Goal: Contribute content: Contribute content

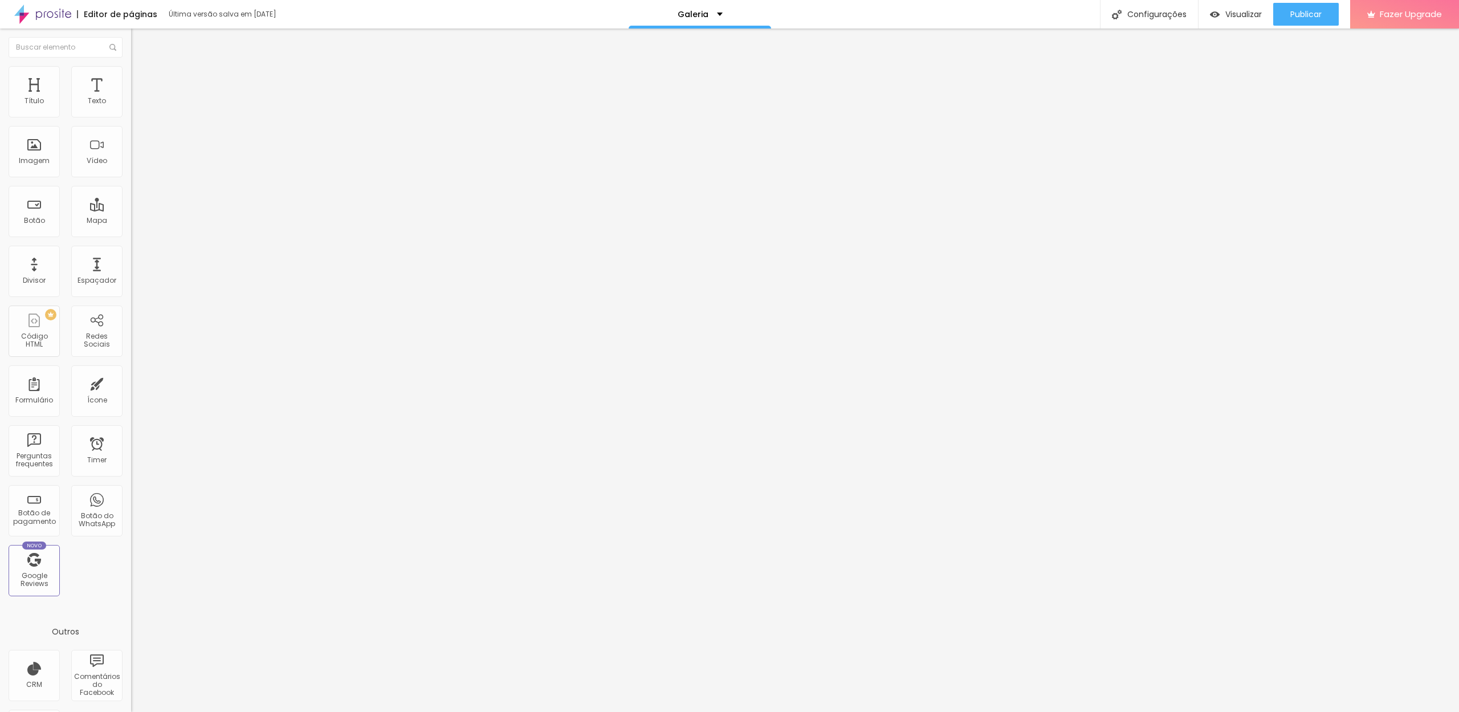
click at [131, 74] on li "Avançado" at bounding box center [196, 71] width 131 height 11
click at [131, 65] on img at bounding box center [136, 60] width 10 height 10
click at [131, 72] on img at bounding box center [136, 71] width 10 height 10
click at [131, 65] on img at bounding box center [136, 60] width 10 height 10
click at [131, 66] on img at bounding box center [136, 71] width 10 height 10
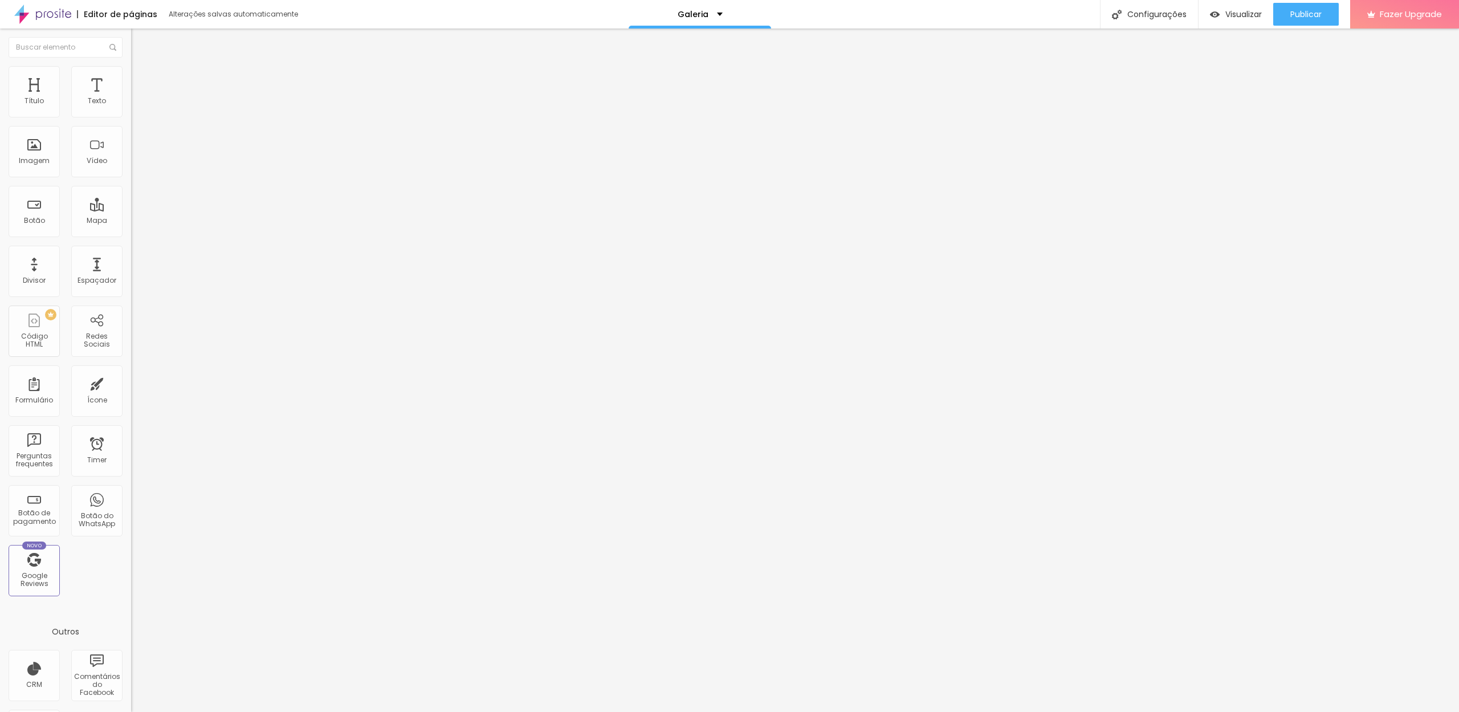
click at [131, 78] on img at bounding box center [136, 83] width 10 height 10
click at [140, 42] on img "button" at bounding box center [144, 41] width 9 height 9
click at [141, 79] on span "Estilo" at bounding box center [150, 74] width 18 height 10
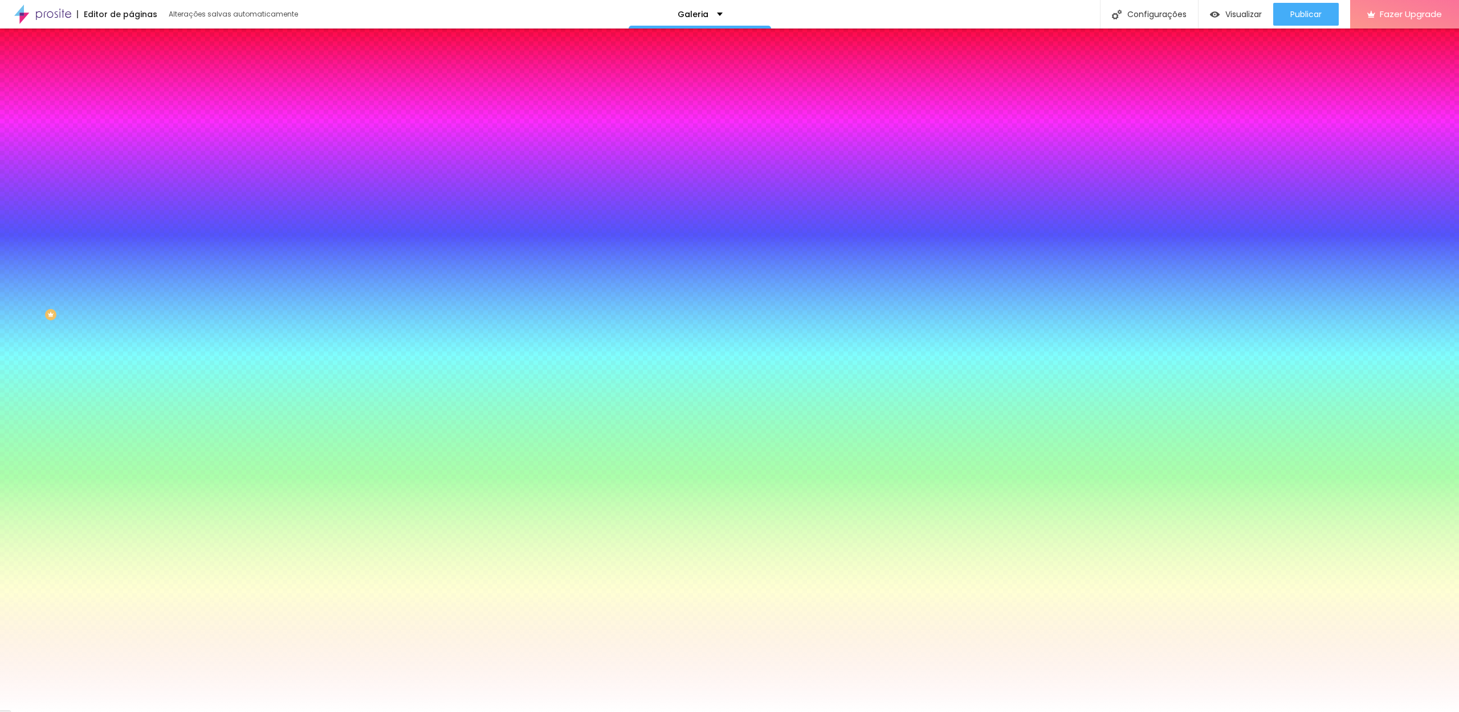
click at [131, 78] on img at bounding box center [136, 83] width 10 height 10
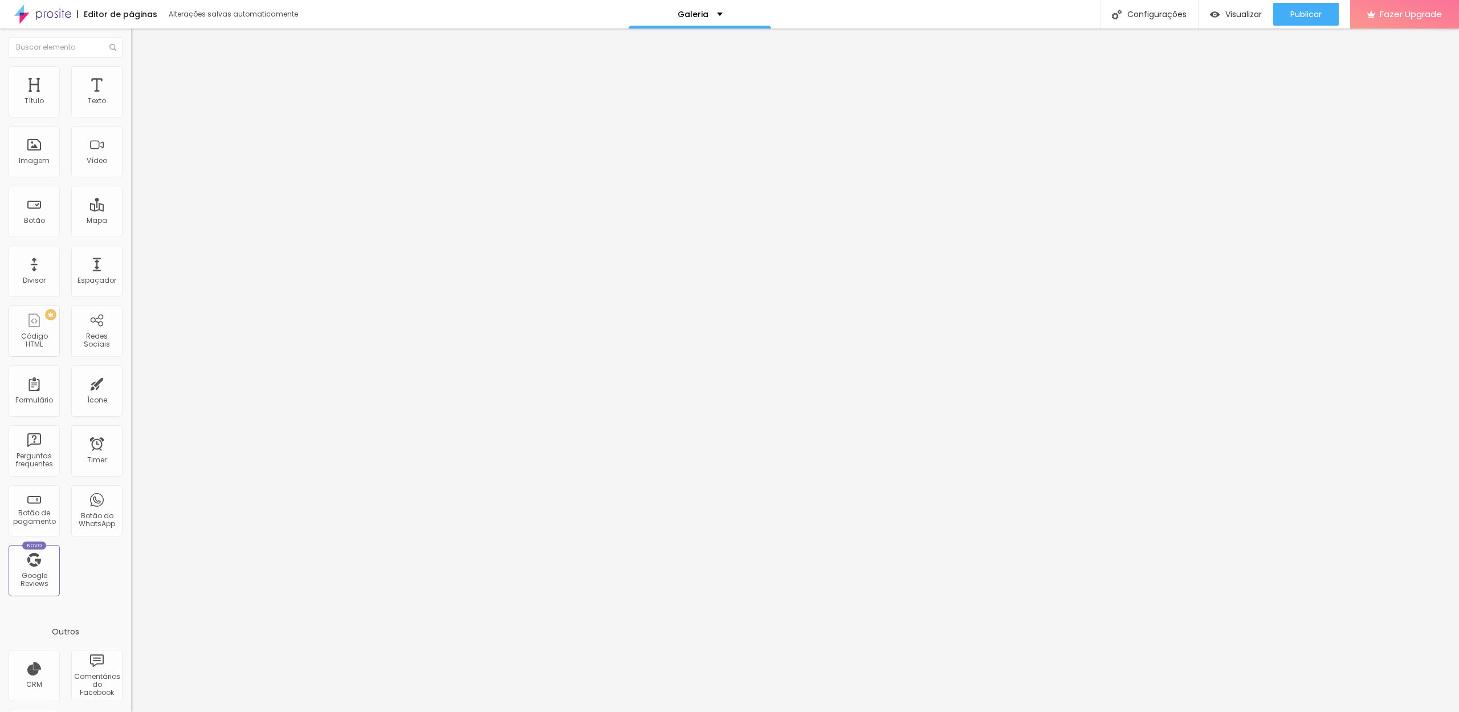
click at [131, 64] on img at bounding box center [136, 60] width 10 height 10
click at [131, 40] on button "Editar Coluna" at bounding box center [196, 41] width 131 height 26
click at [131, 137] on div at bounding box center [196, 132] width 131 height 9
click at [131, 177] on span "Normal" at bounding box center [144, 175] width 26 height 10
click at [131, 186] on span "Pequeno" at bounding box center [146, 182] width 30 height 10
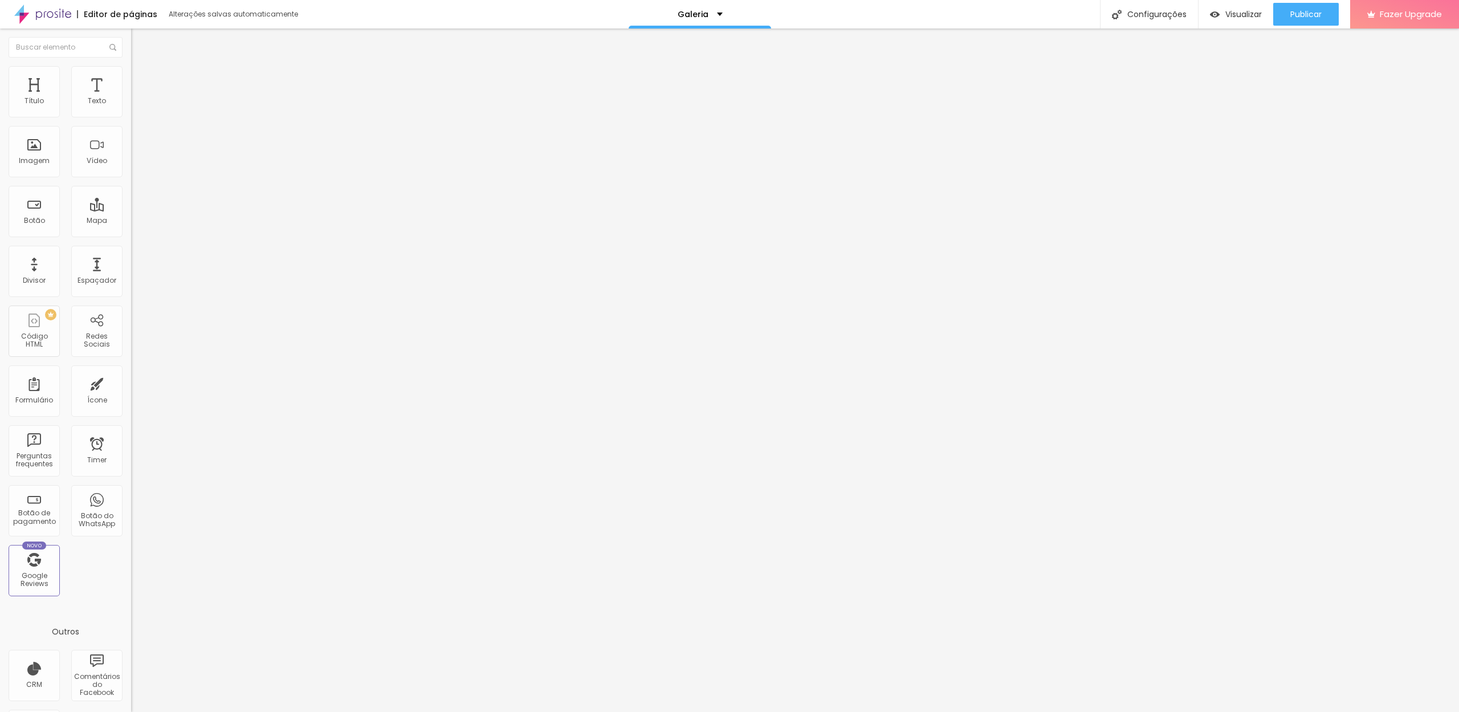
click at [131, 75] on li "Estilo" at bounding box center [196, 71] width 131 height 11
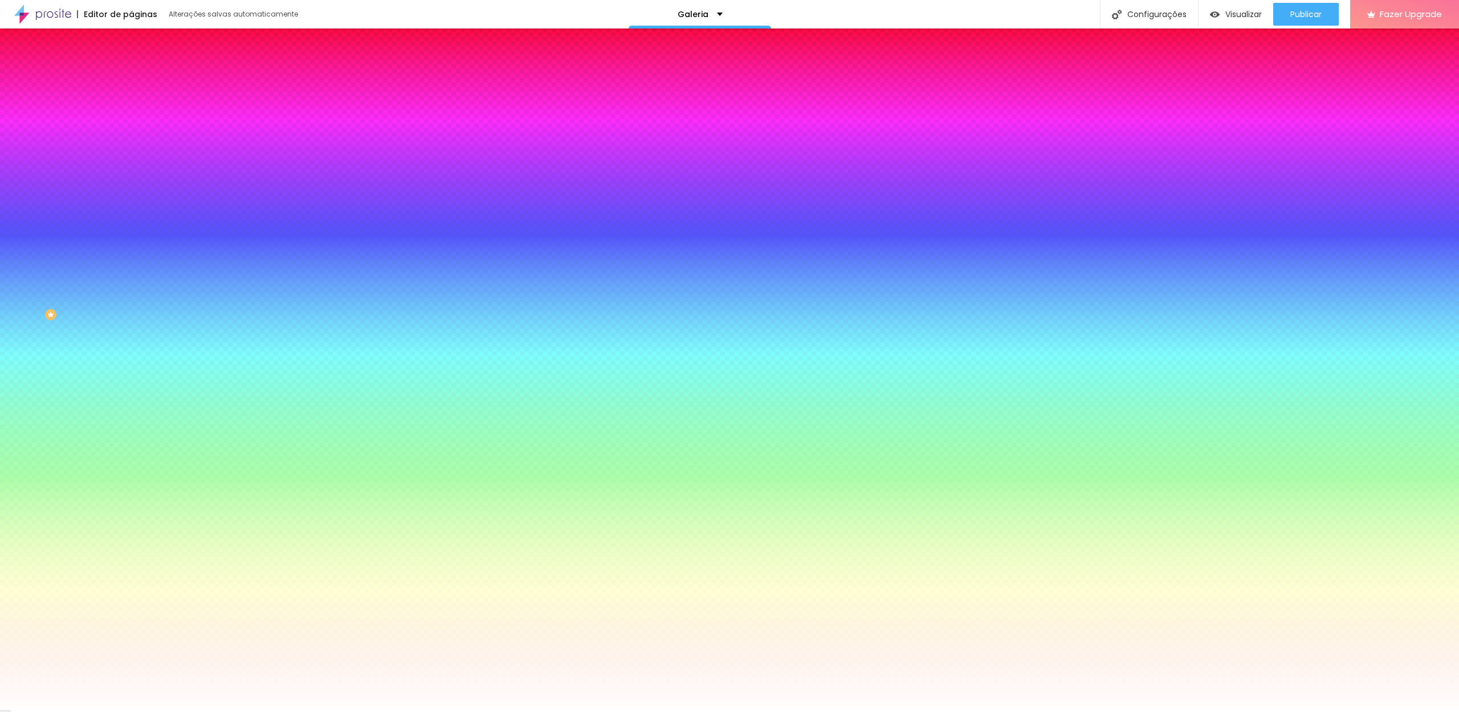
click at [131, 172] on button "button" at bounding box center [139, 178] width 16 height 12
type input "#FFFFFF"
drag, startPoint x: 187, startPoint y: 309, endPoint x: 144, endPoint y: 280, distance: 52.2
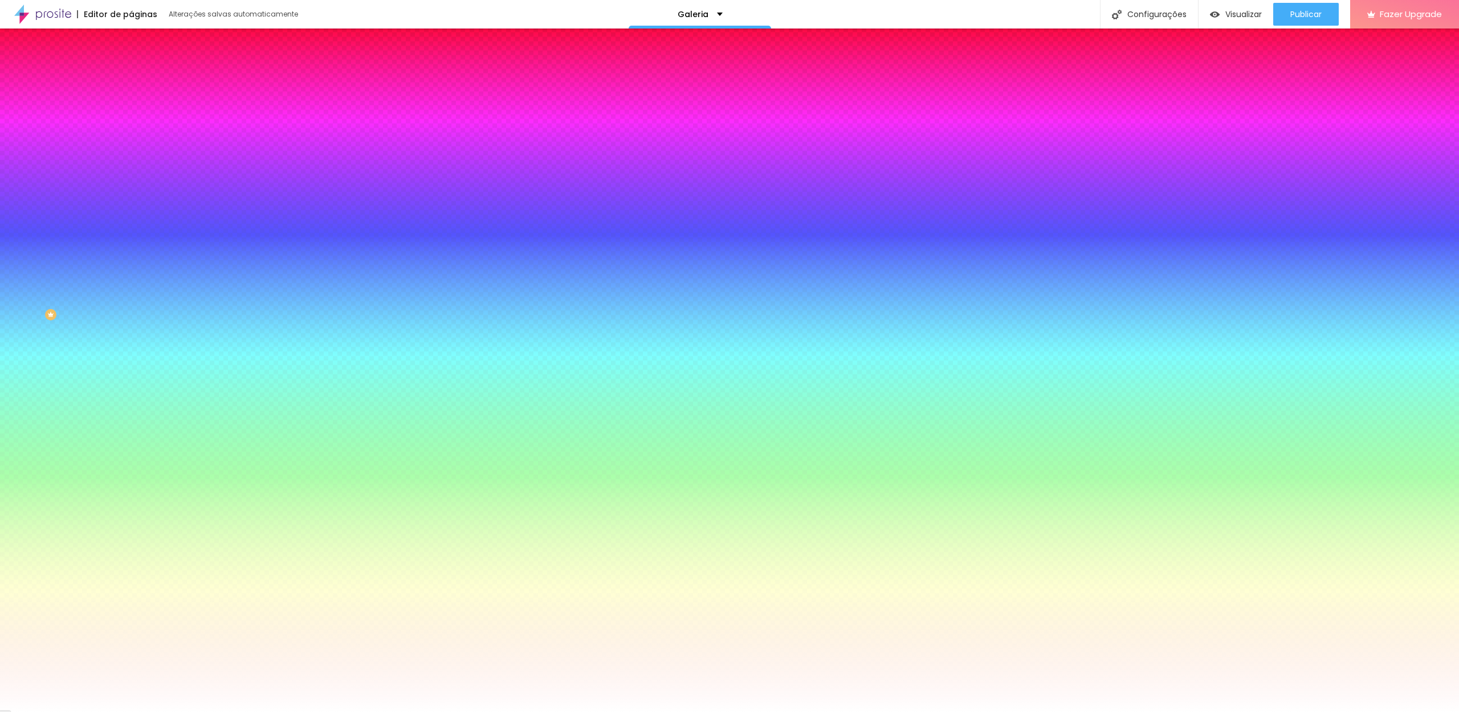
click at [67, 711] on div at bounding box center [729, 712] width 1459 height 0
click at [131, 66] on li "Conteúdo" at bounding box center [196, 60] width 131 height 11
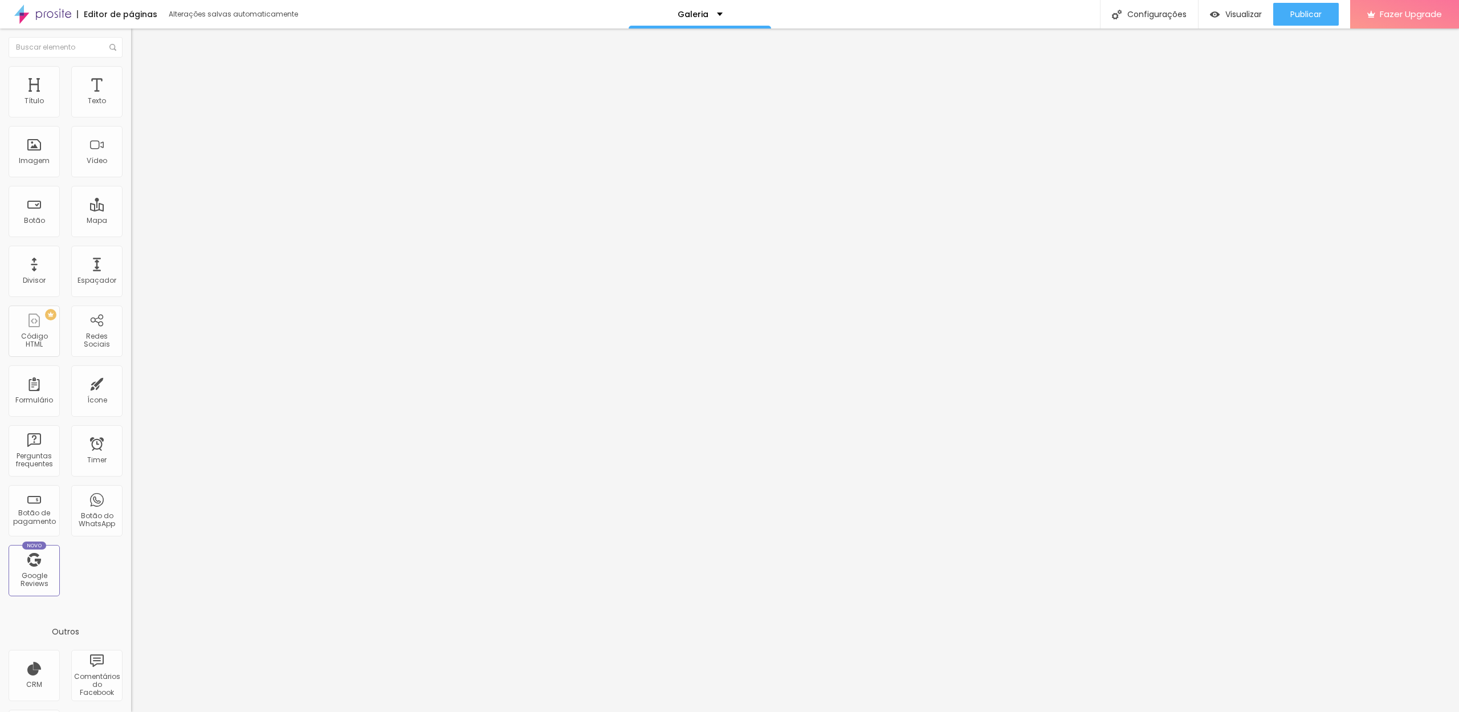
click at [131, 78] on img at bounding box center [136, 83] width 10 height 10
click at [131, 70] on li "Estilo" at bounding box center [196, 71] width 131 height 11
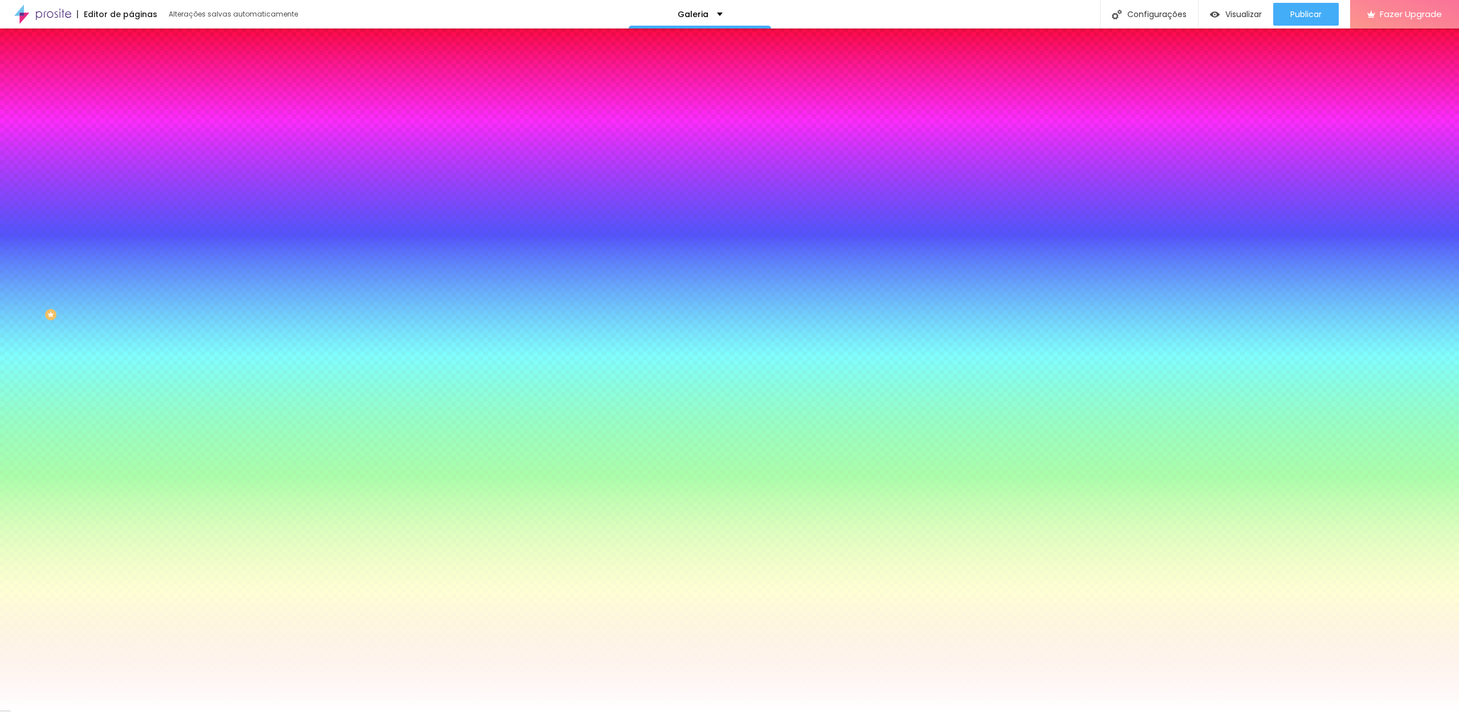
click at [136, 451] on icon "button" at bounding box center [139, 454] width 7 height 7
click at [114, 711] on div at bounding box center [729, 712] width 1459 height 0
click at [131, 174] on button "button" at bounding box center [139, 178] width 16 height 12
drag, startPoint x: 121, startPoint y: 241, endPoint x: 129, endPoint y: 246, distance: 9.5
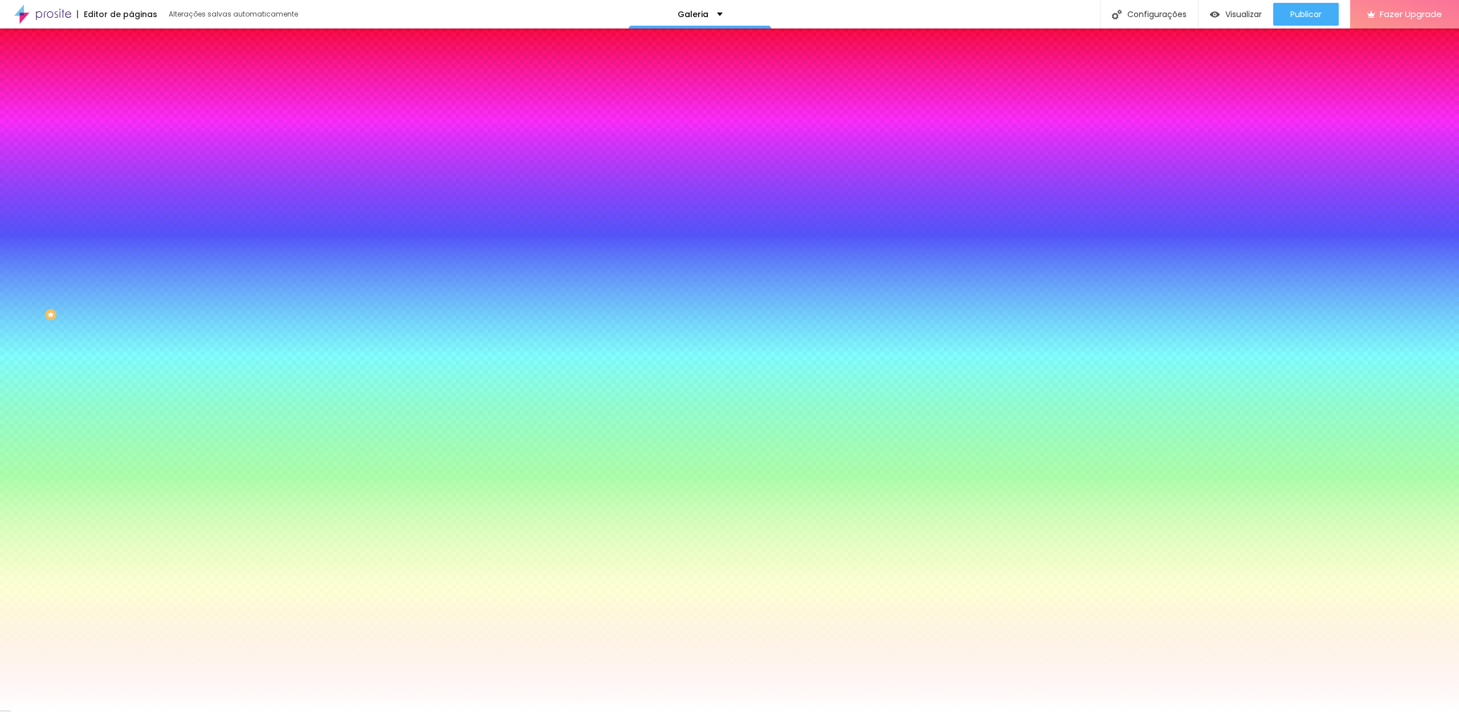
type input "1"
drag, startPoint x: 129, startPoint y: 246, endPoint x: 142, endPoint y: 249, distance: 14.0
type input "1"
type input "0"
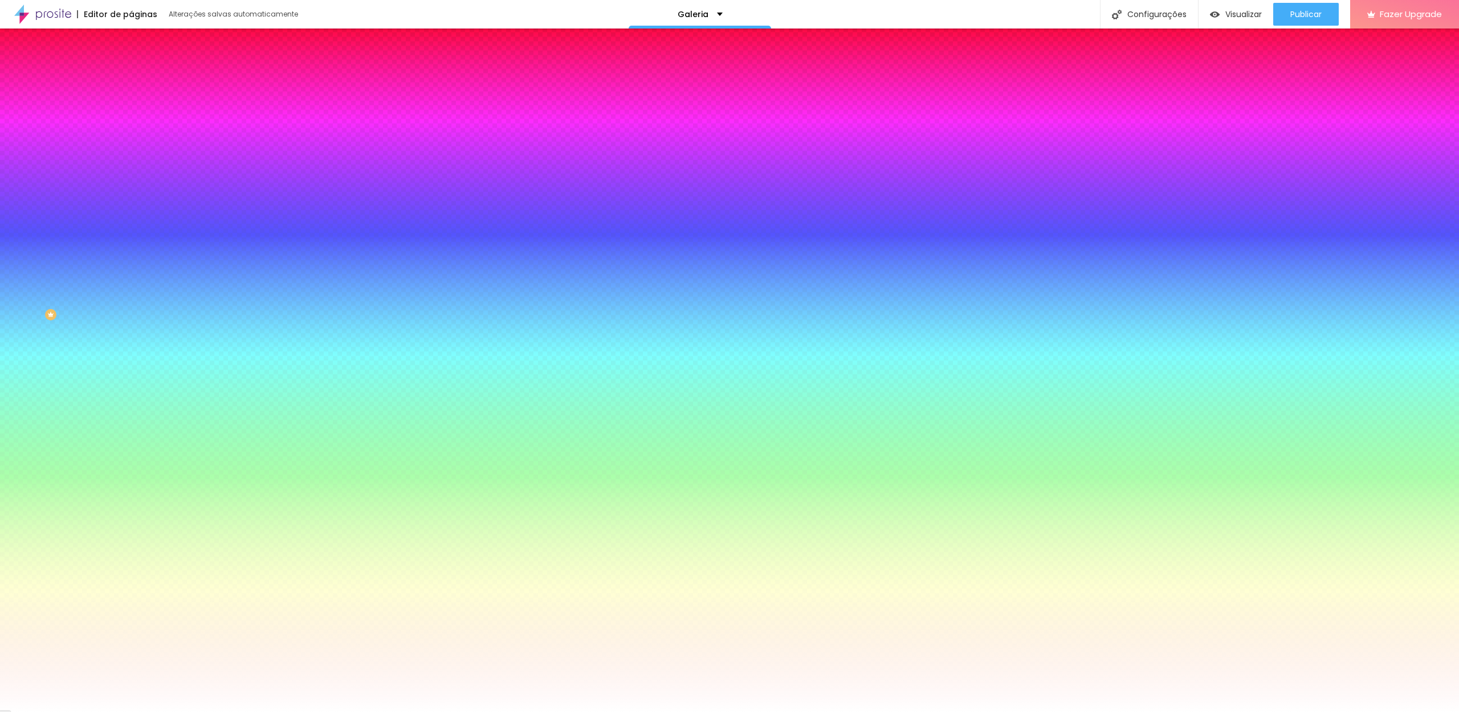
drag, startPoint x: 140, startPoint y: 247, endPoint x: 101, endPoint y: 247, distance: 38.8
type input "0"
click at [101, 247] on body "Editor de páginas Alterações salvas automaticamente Galeria Configurações Confi…" at bounding box center [729, 356] width 1459 height 712
click at [784, 711] on div at bounding box center [729, 712] width 1459 height 0
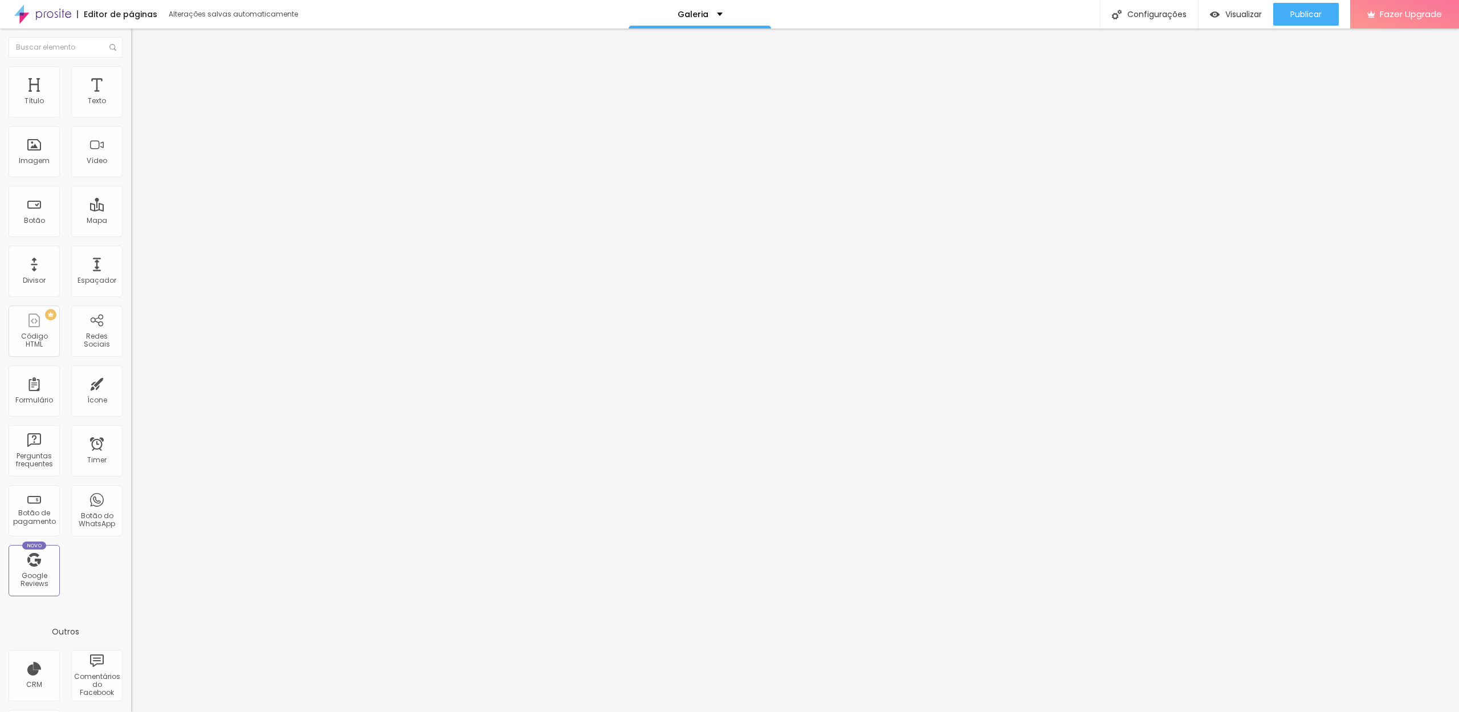
click at [141, 77] on span "Estilo" at bounding box center [150, 74] width 18 height 10
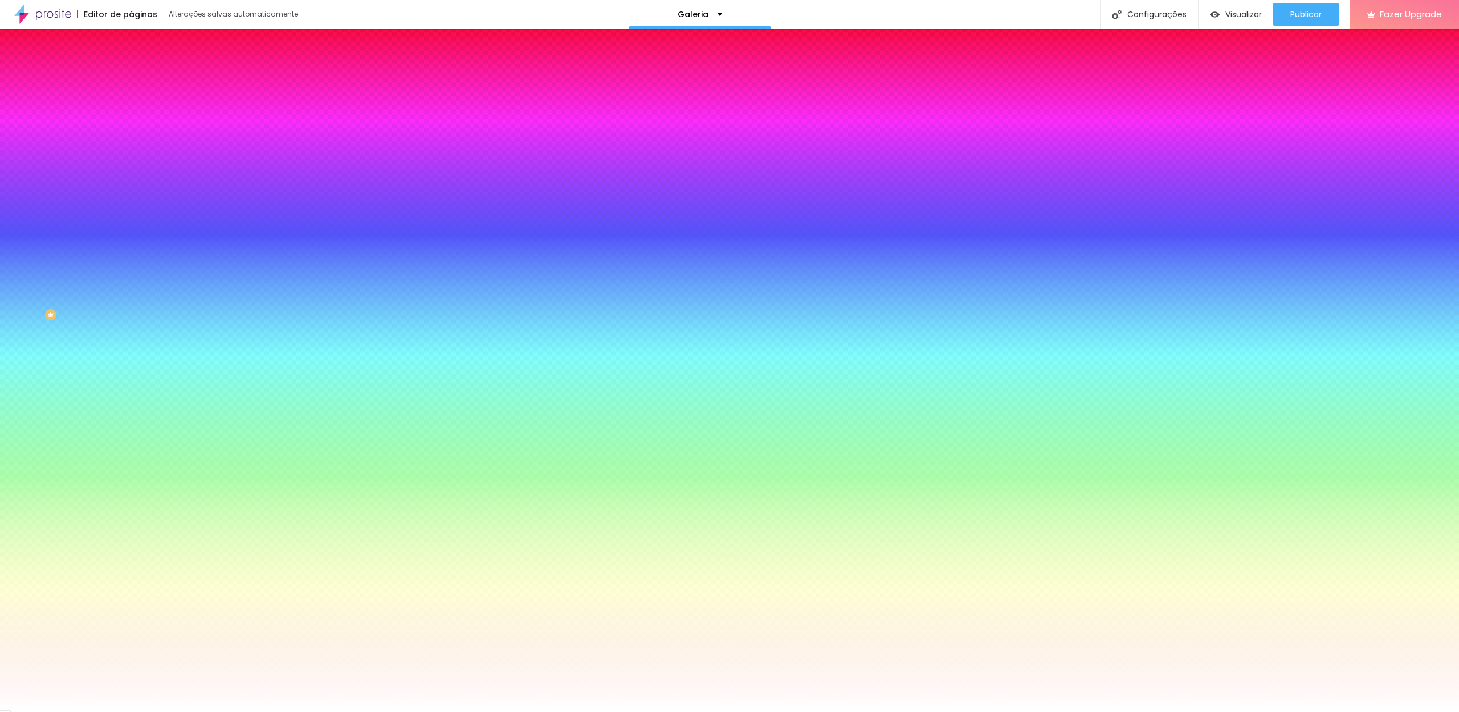
click at [141, 83] on span "Avançado" at bounding box center [160, 85] width 38 height 10
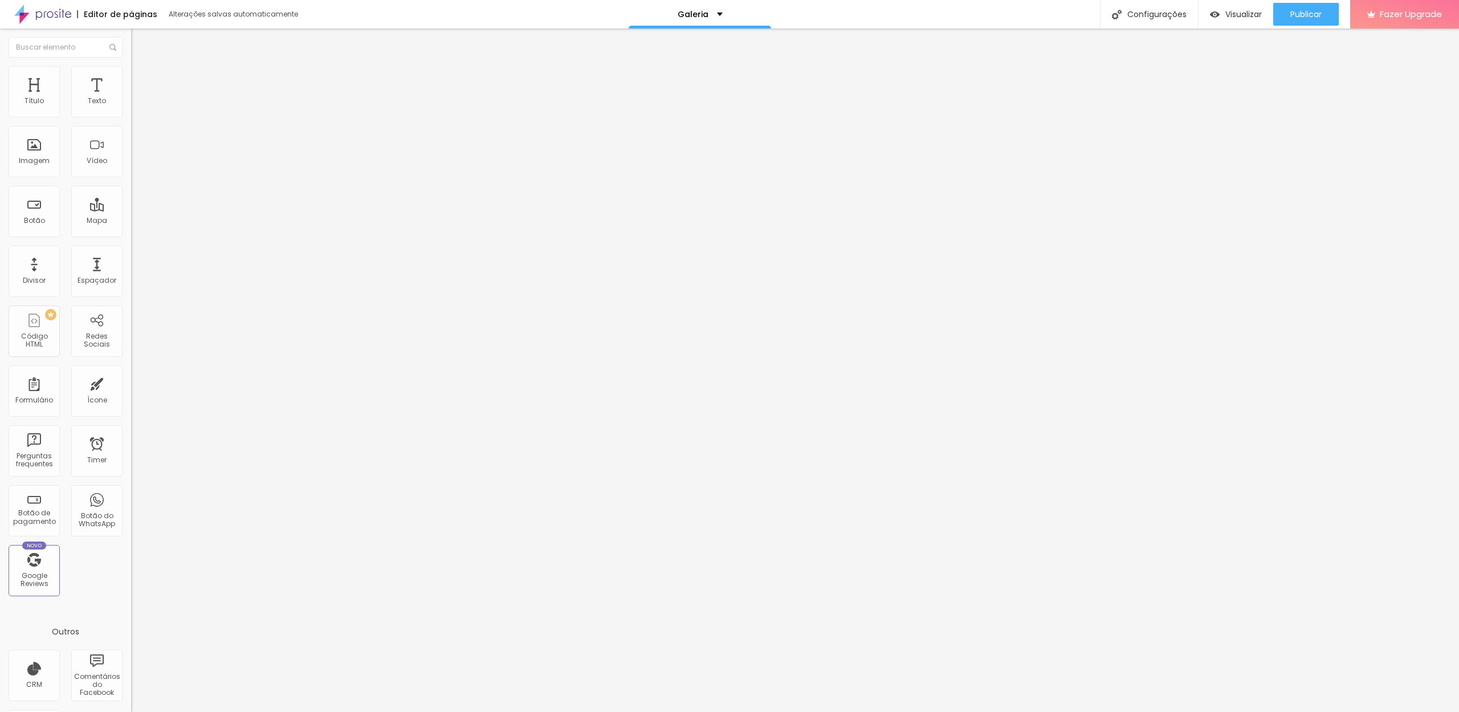
click at [131, 66] on li "Conteúdo" at bounding box center [196, 60] width 131 height 11
click at [131, 235] on input "https://" at bounding box center [199, 228] width 137 height 11
click at [711, 17] on div "Galeria" at bounding box center [700, 14] width 45 height 8
click at [659, 58] on link "DreVision" at bounding box center [640, 52] width 39 height 12
click at [131, 74] on li "Avançado" at bounding box center [196, 71] width 131 height 11
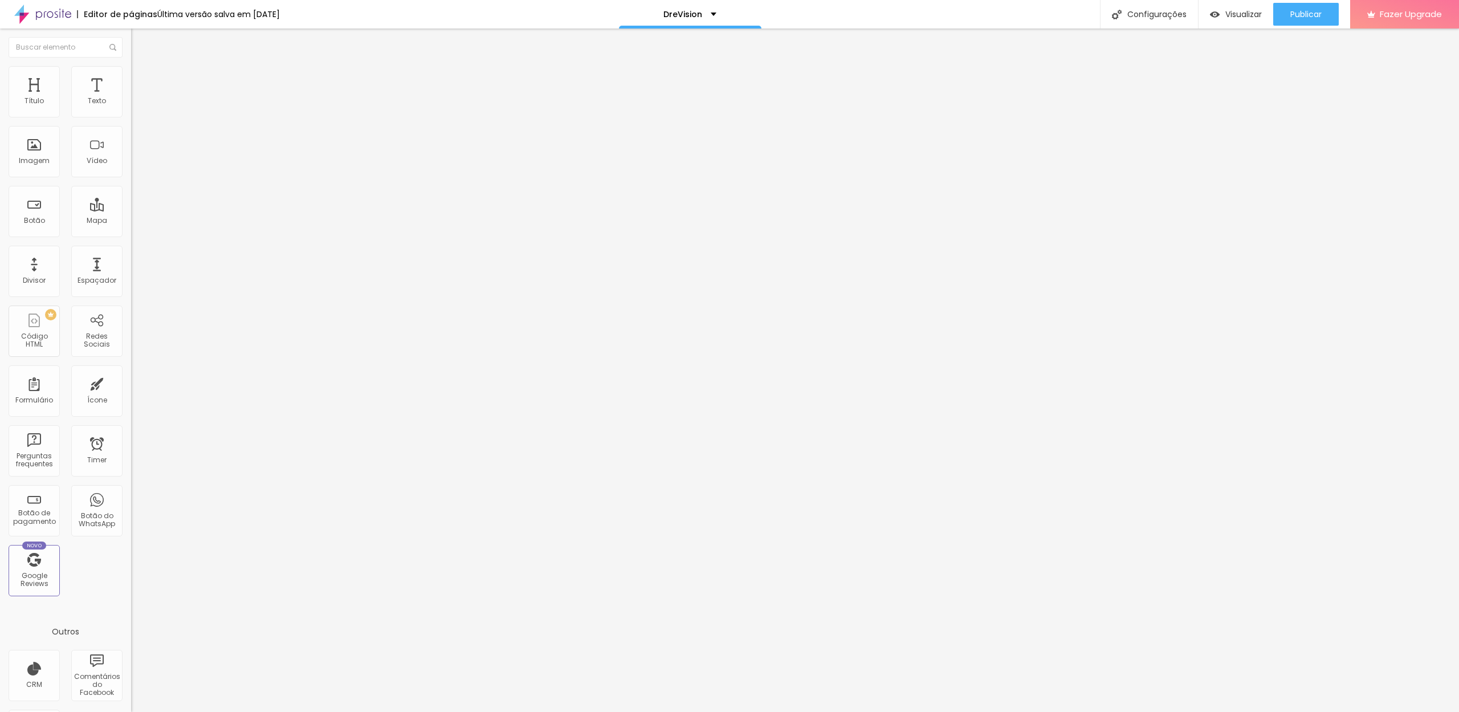
click at [131, 65] on img at bounding box center [136, 60] width 10 height 10
click at [131, 270] on input "range" at bounding box center [168, 274] width 74 height 9
type input "20"
type input "21"
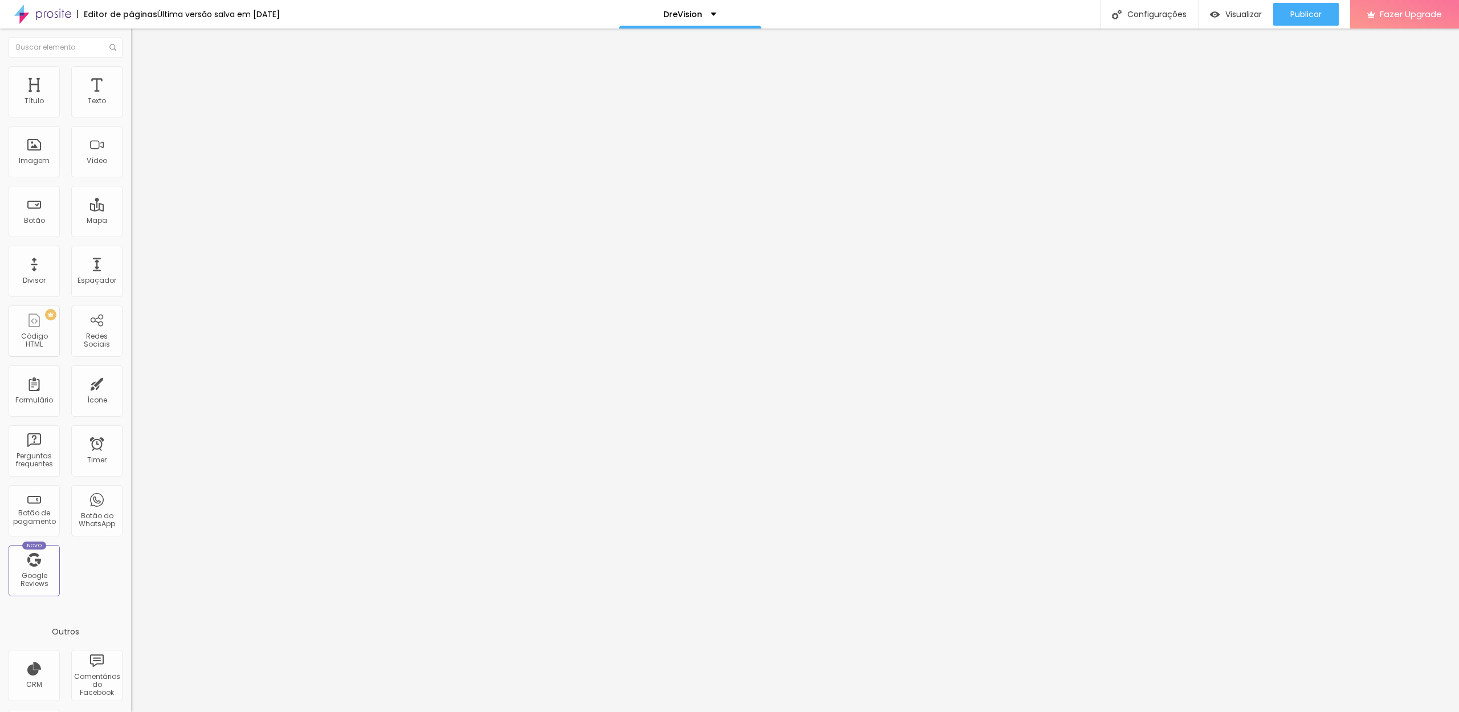
type input "21"
type input "22"
type input "25"
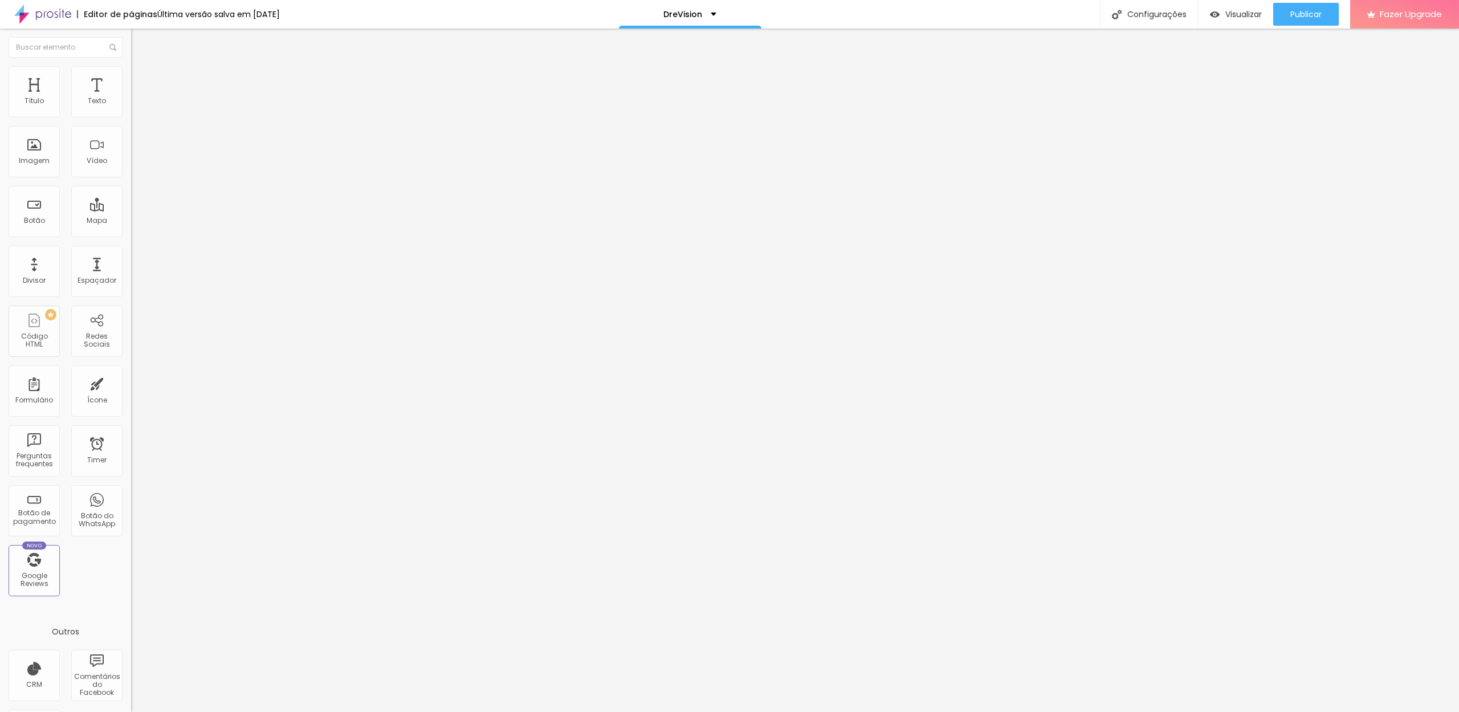
type input "26"
type input "28"
type input "27"
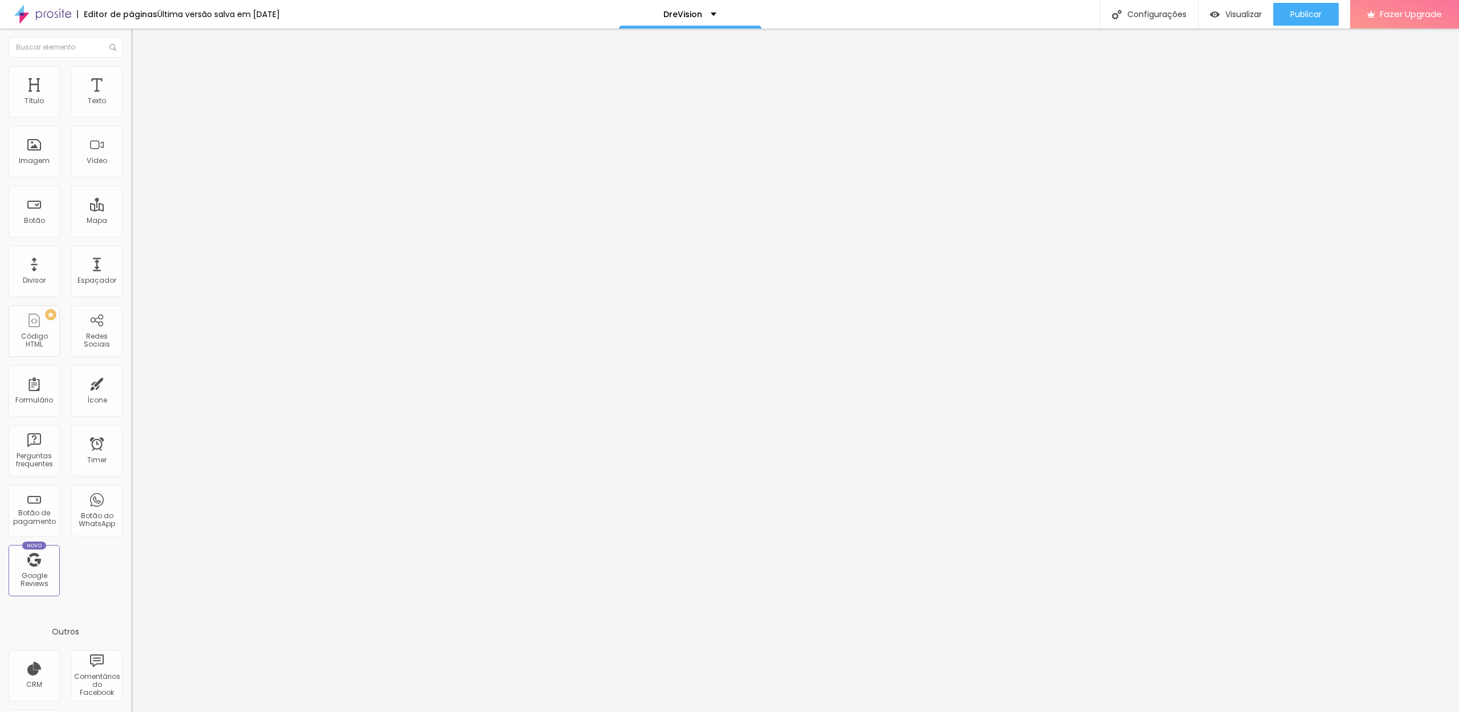
type input "27"
type input "24"
type input "22"
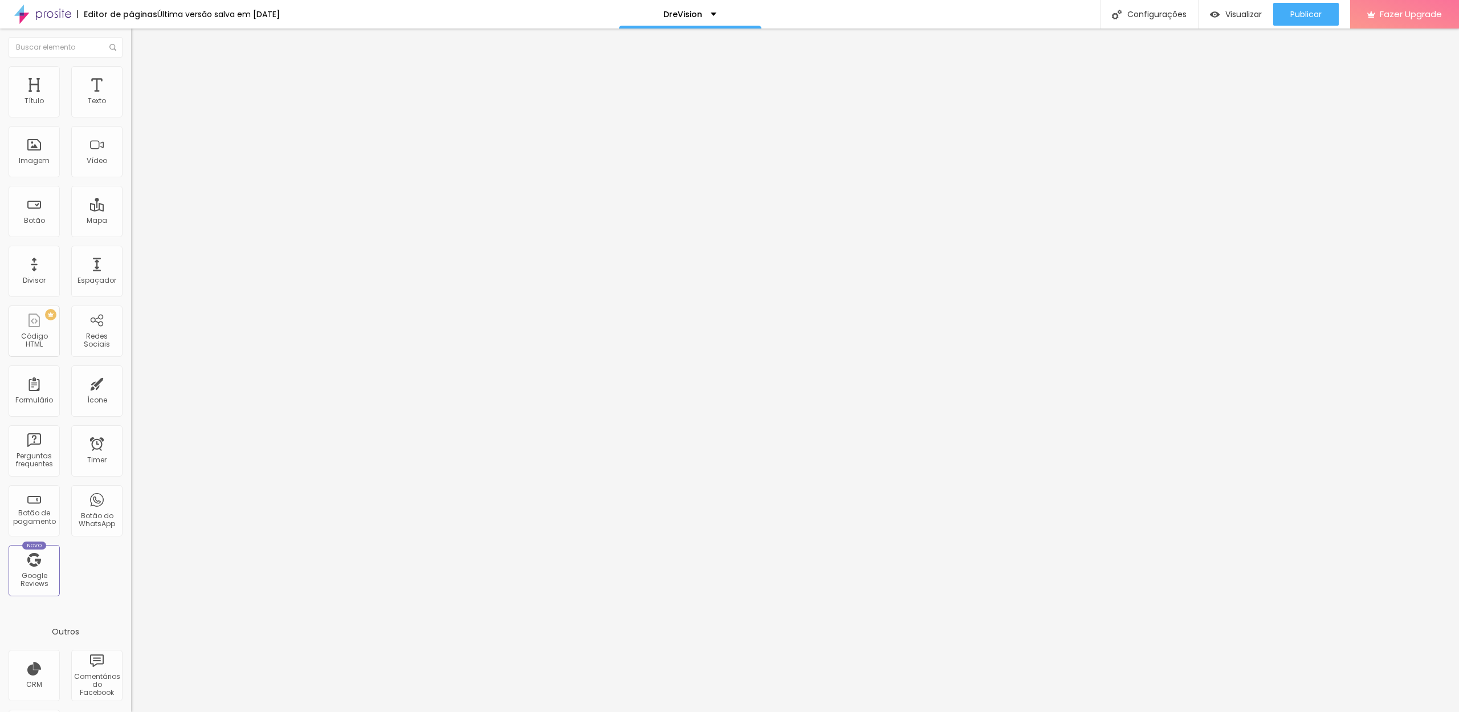
type input "21"
type input "20"
type input "18"
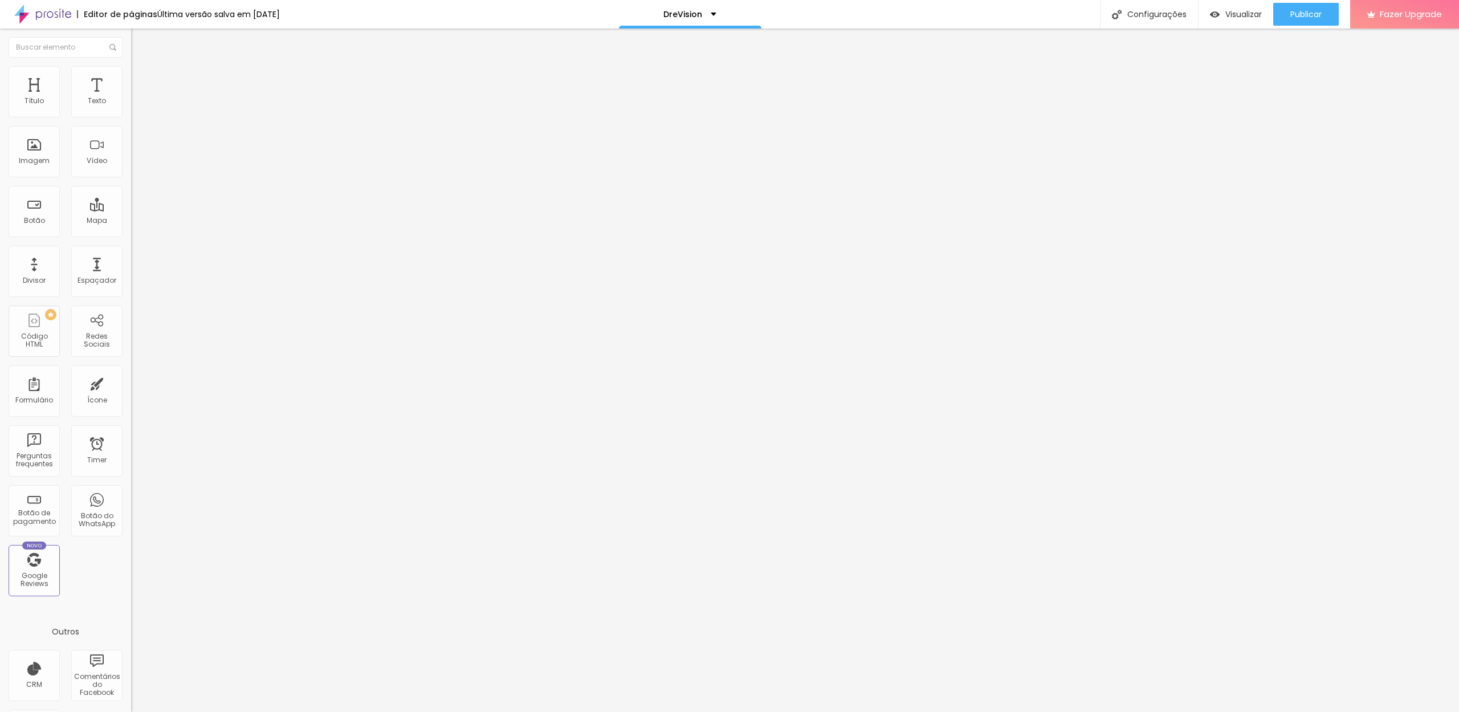
type input "18"
type input "16"
type input "14"
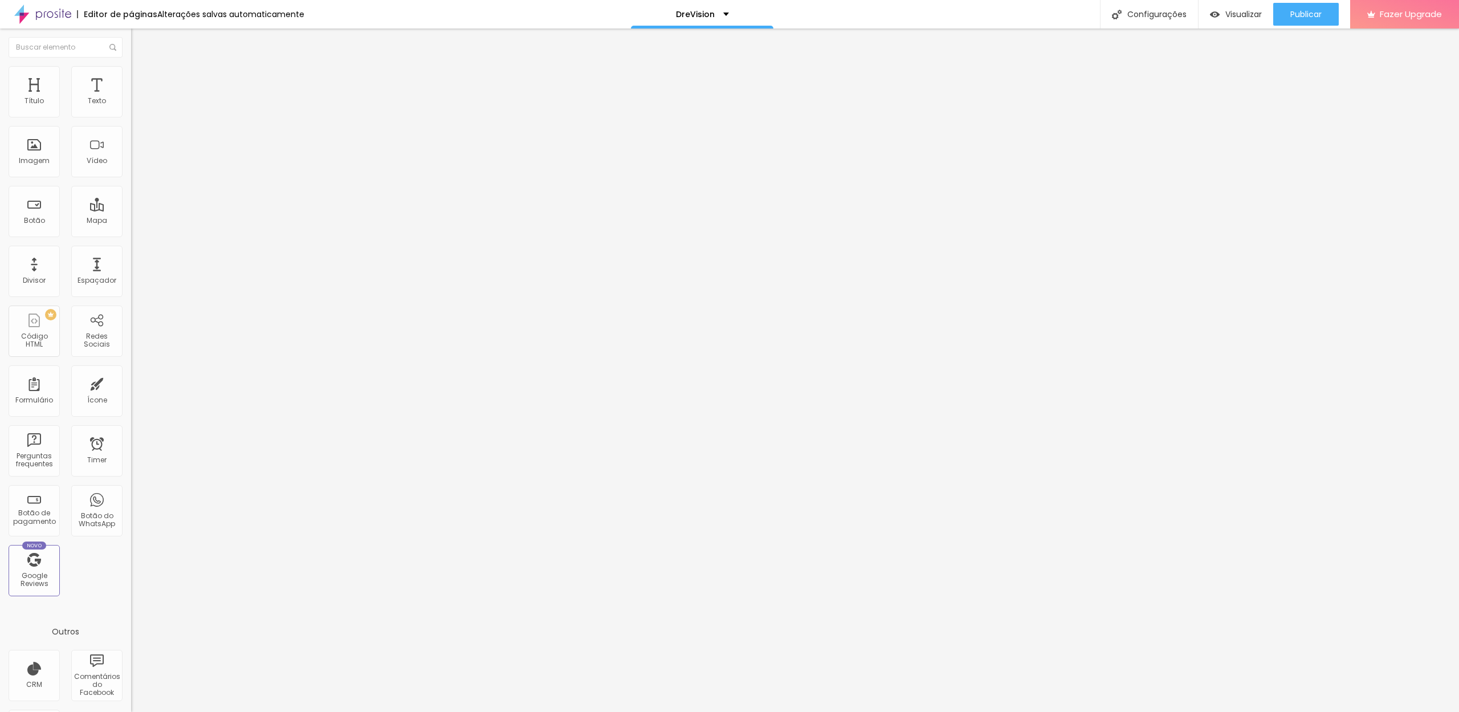
type input "15"
type input "16"
type input "17"
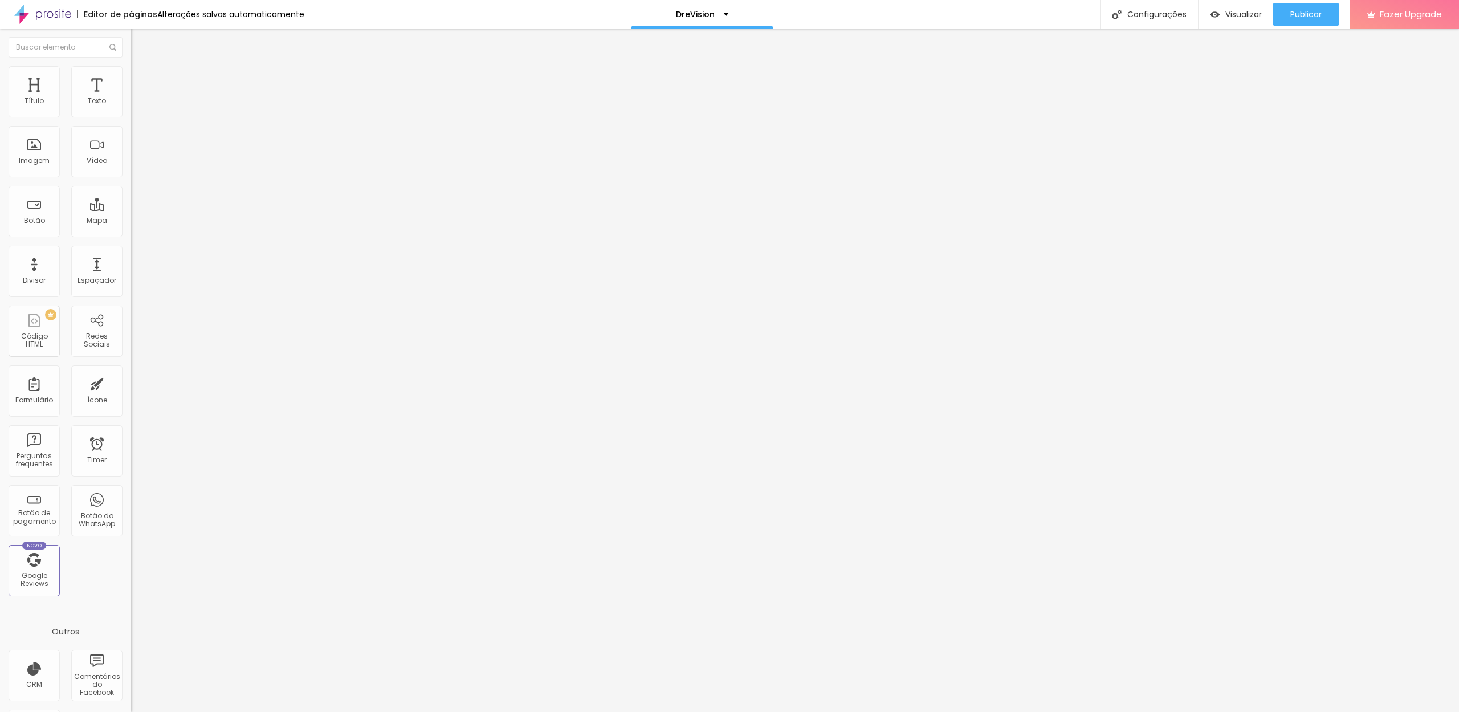
type input "17"
click at [131, 270] on input "range" at bounding box center [168, 274] width 74 height 9
drag, startPoint x: 113, startPoint y: 241, endPoint x: 123, endPoint y: 241, distance: 9.7
click at [131, 241] on div "17 Tamanho do texto" at bounding box center [196, 218] width 131 height 161
type input "14"
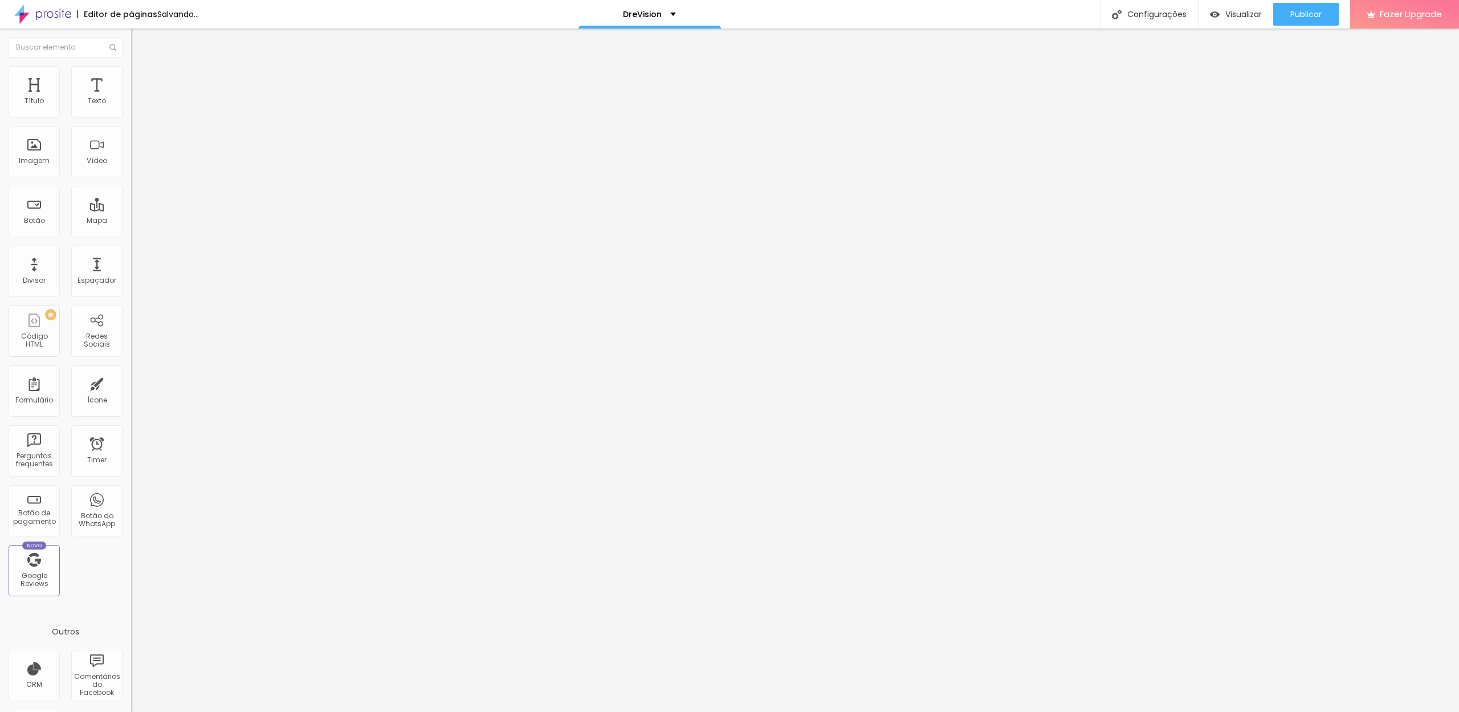
type input "2"
type input "22"
click at [136, 165] on icon "button" at bounding box center [139, 161] width 7 height 7
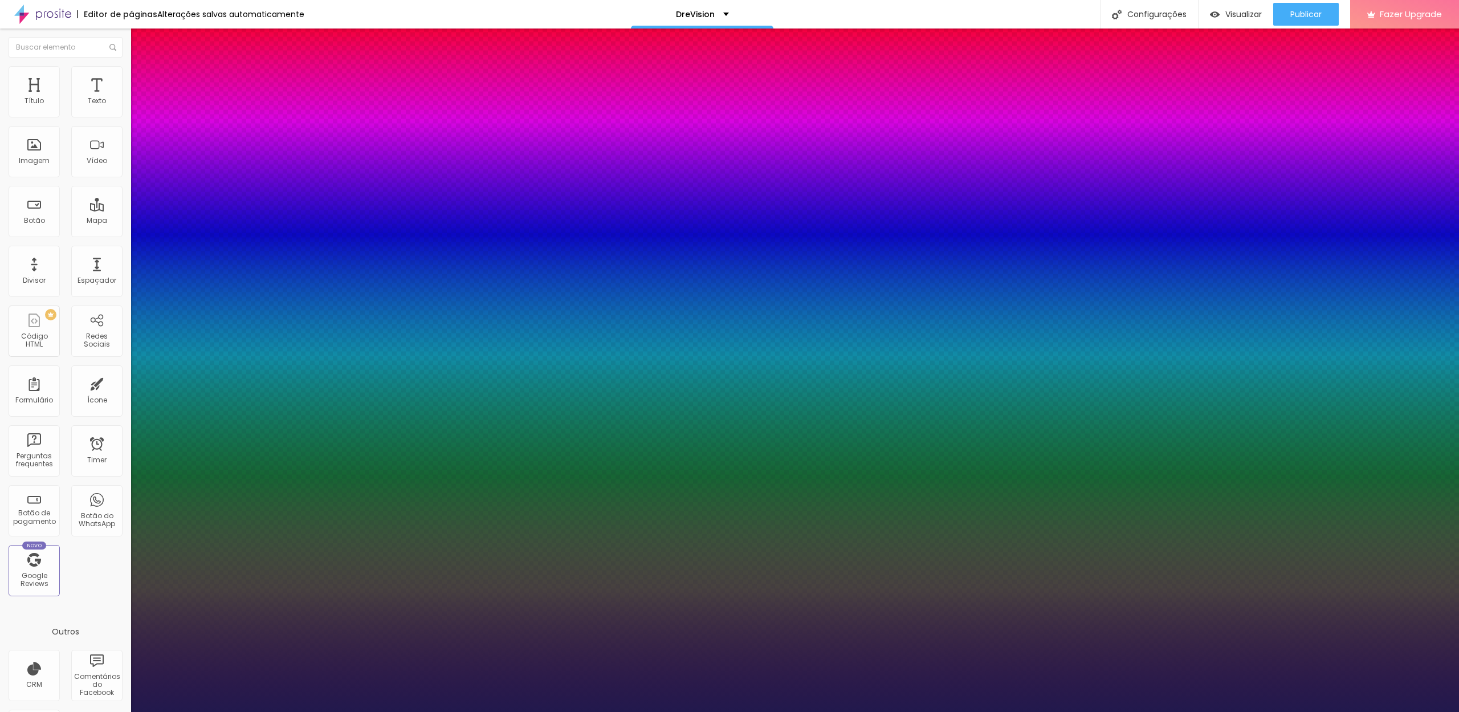
click at [618, 711] on div at bounding box center [729, 712] width 1459 height 0
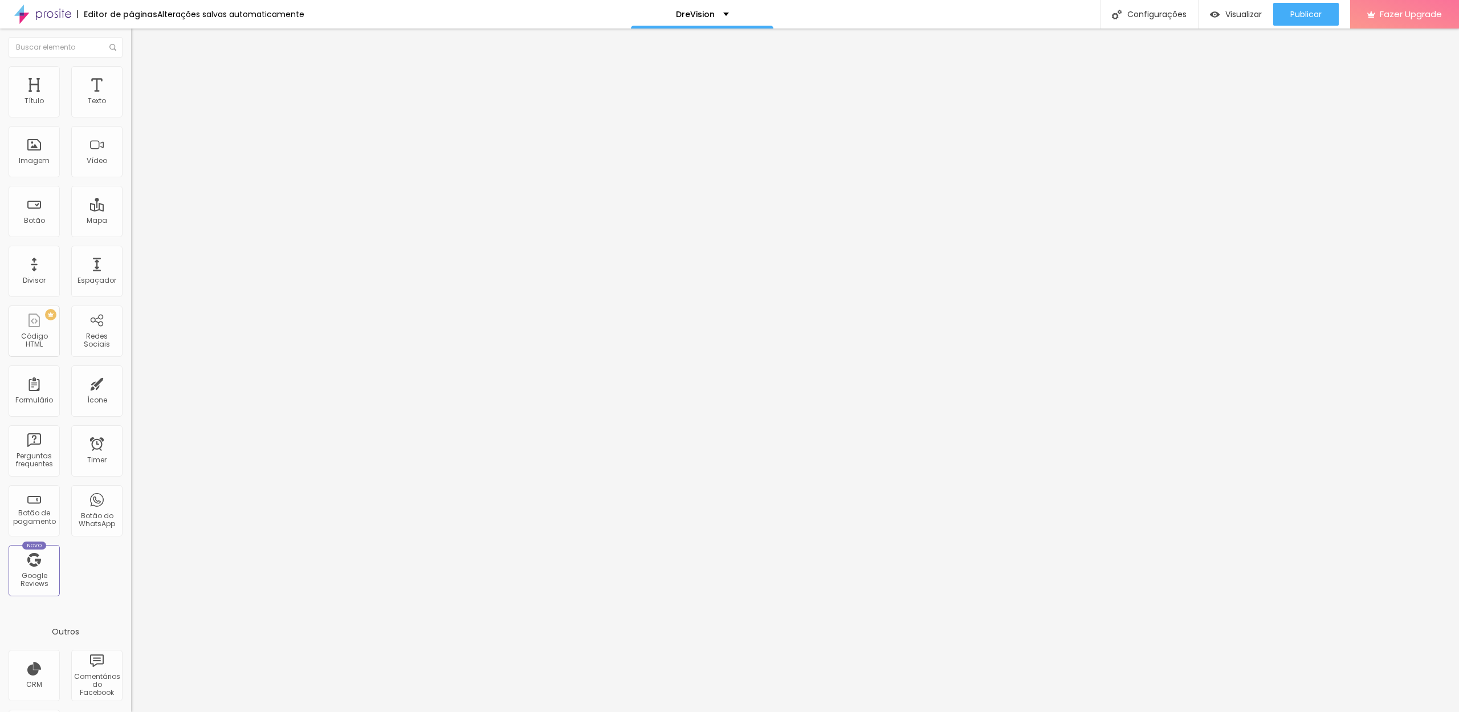
click at [131, 280] on input "20" at bounding box center [155, 286] width 49 height 12
type input "14"
type input "2"
type input "22"
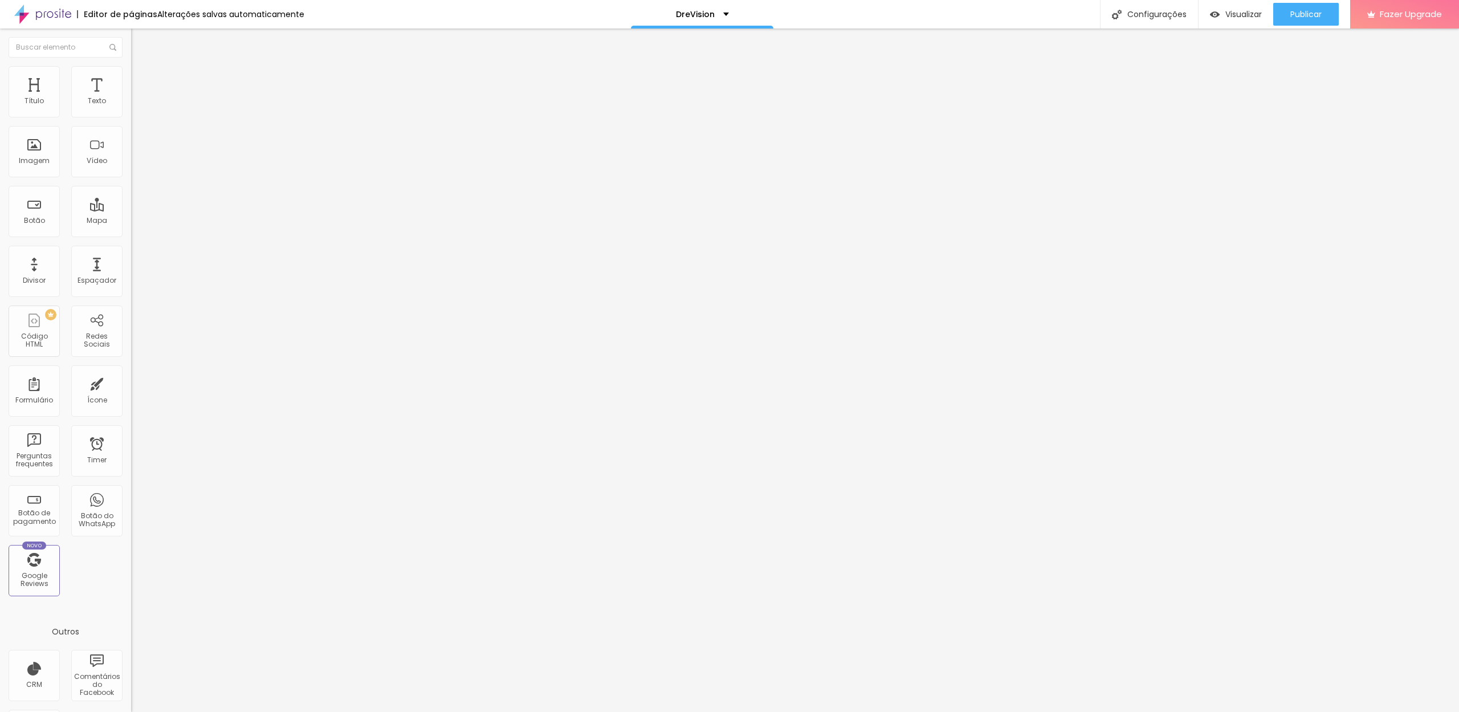
type input "22"
click at [136, 168] on icon "button" at bounding box center [139, 164] width 7 height 7
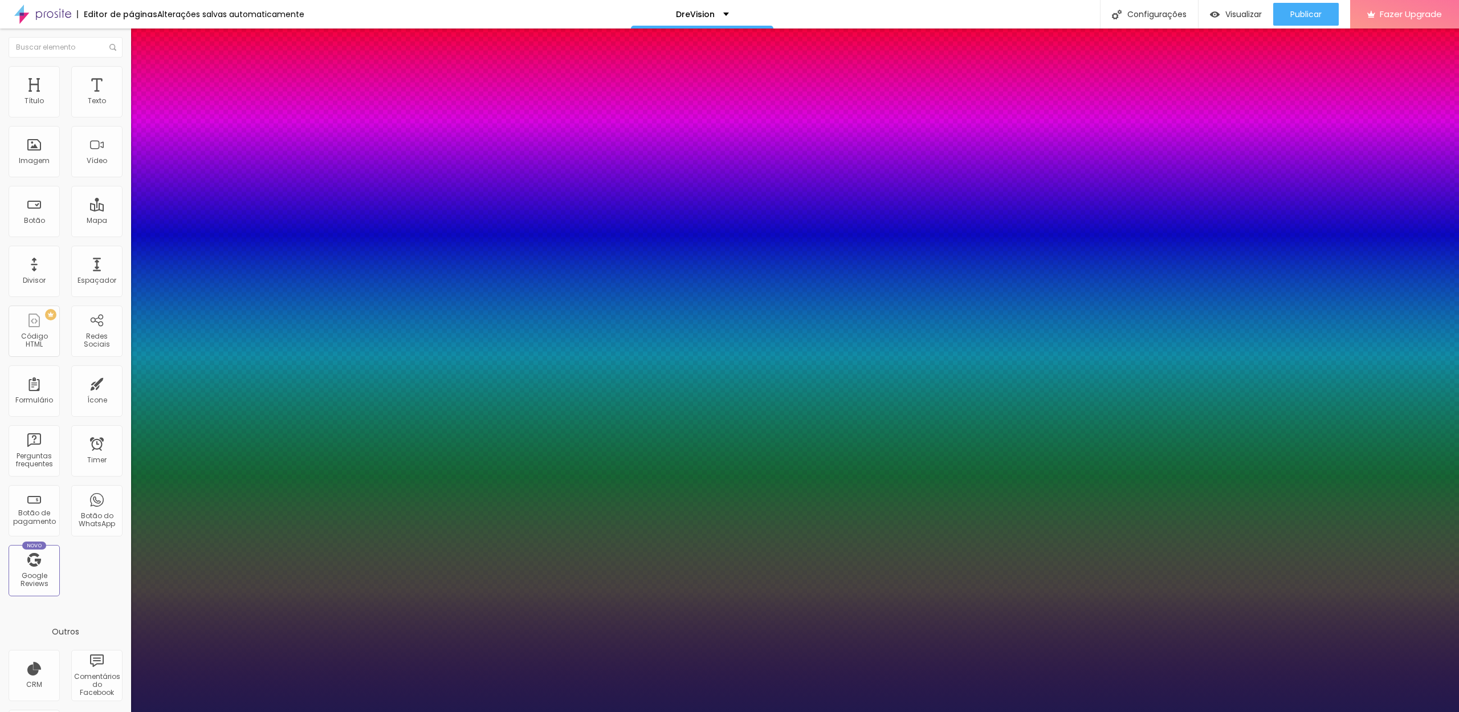
type input "1"
click at [335, 711] on div at bounding box center [729, 712] width 1459 height 0
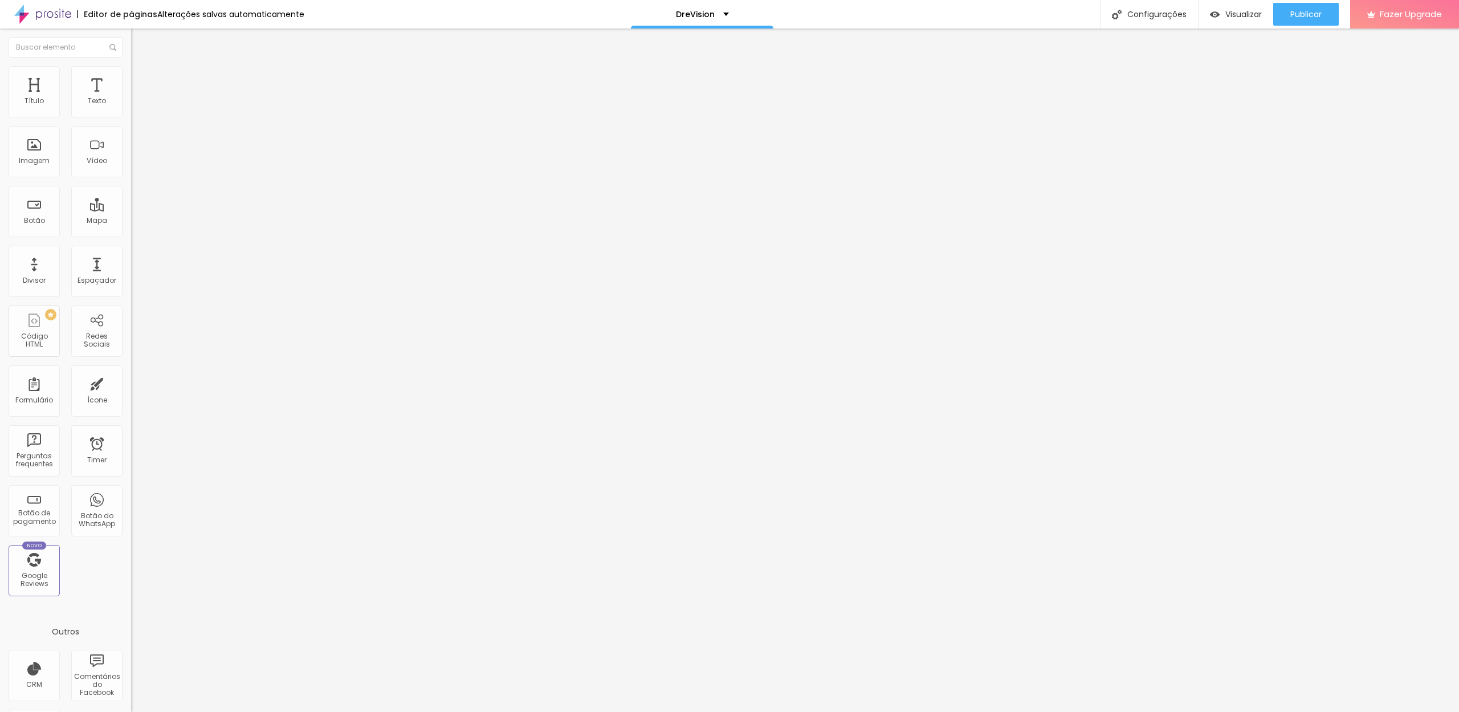
click at [136, 168] on icon "button" at bounding box center [139, 164] width 7 height 7
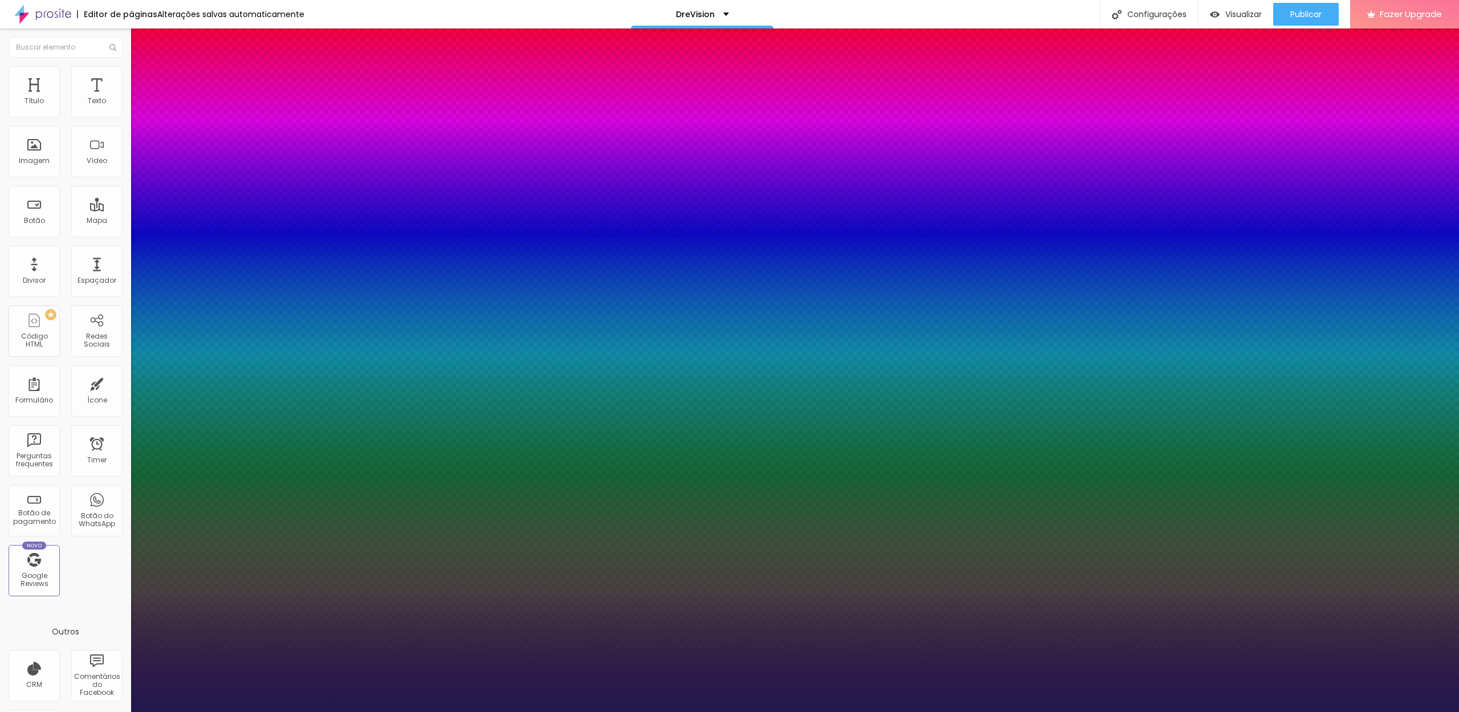
type input "1"
click at [272, 711] on div at bounding box center [729, 712] width 1459 height 0
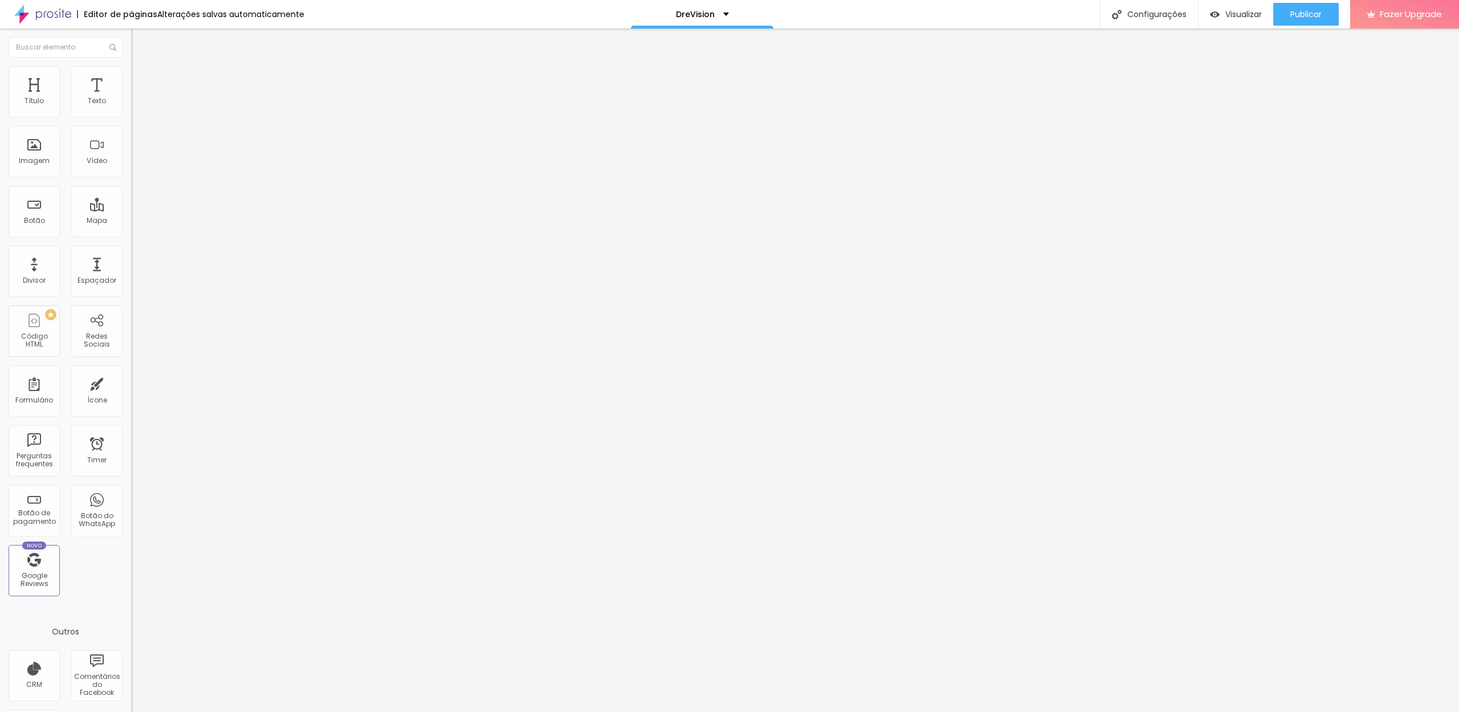
click at [136, 168] on icon "button" at bounding box center [139, 164] width 7 height 7
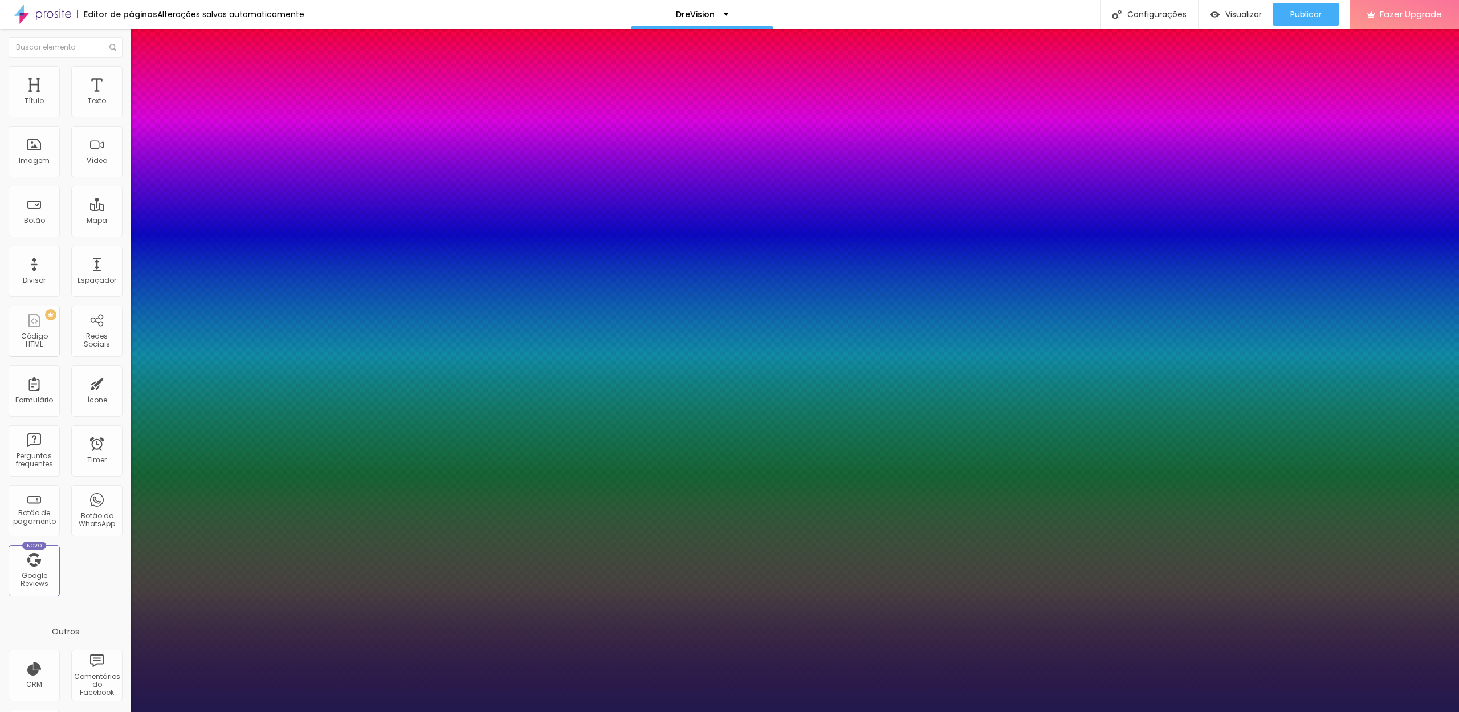
type input "1"
click at [286, 711] on div at bounding box center [729, 712] width 1459 height 0
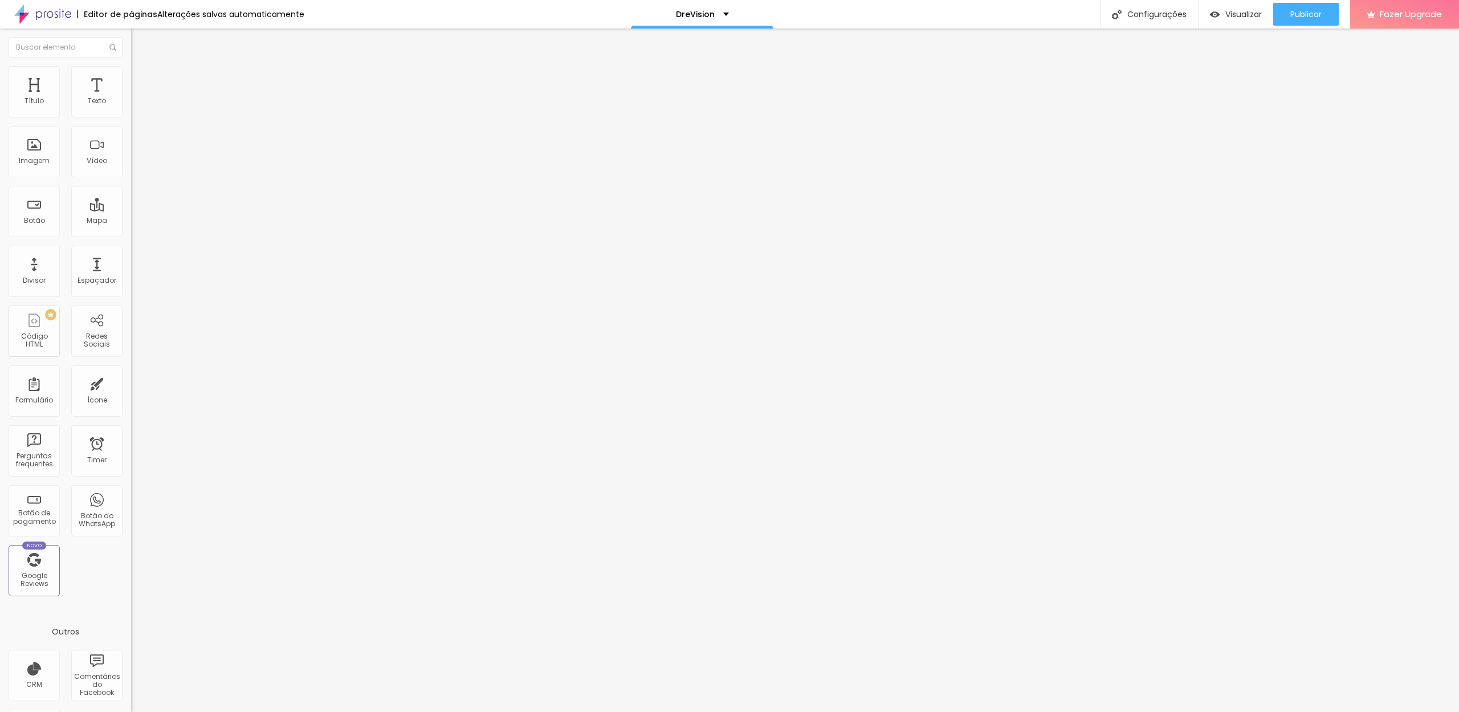
click at [131, 280] on input "22" at bounding box center [155, 286] width 49 height 12
type input "20"
click at [131, 242] on div "22 Tamanho do texto" at bounding box center [196, 218] width 131 height 161
type input "20"
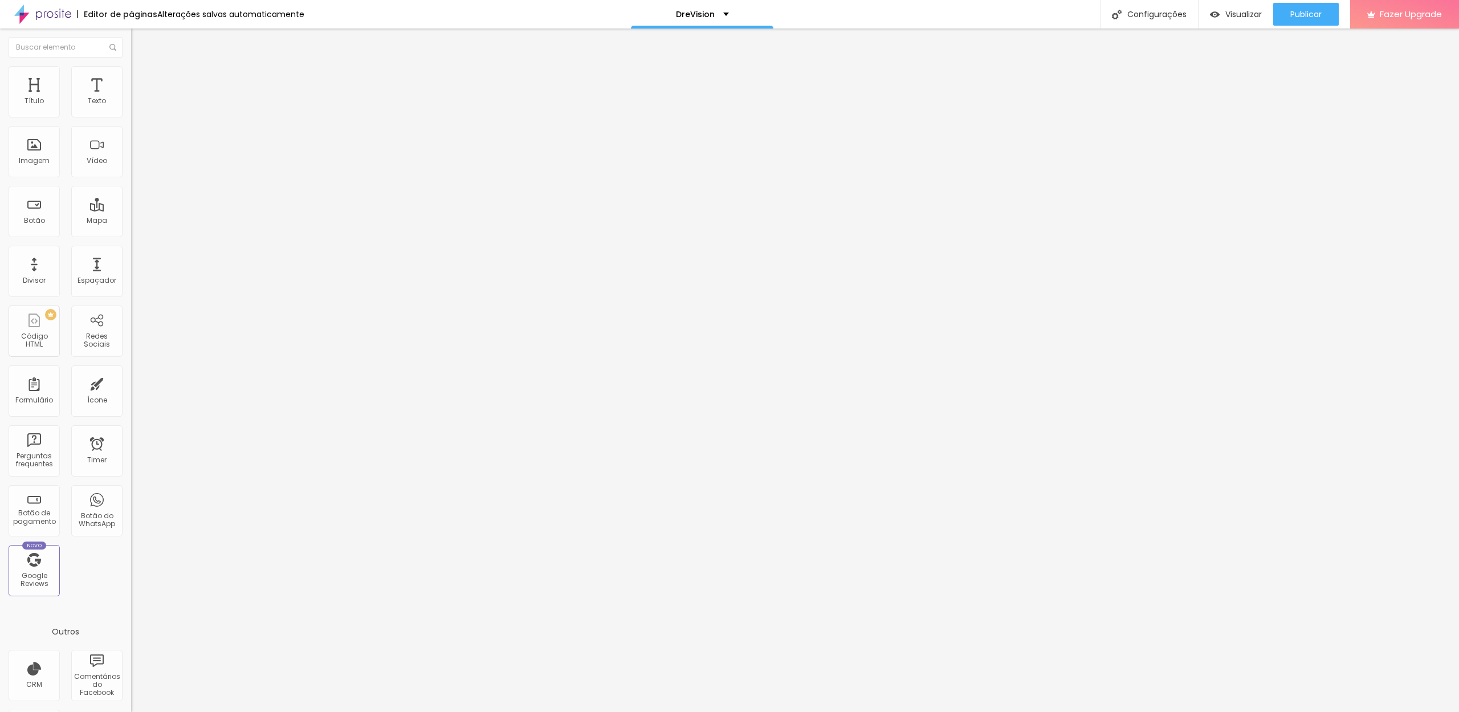
type input "20"
click at [1296, 24] on div "Publicar" at bounding box center [1305, 14] width 31 height 23
click at [727, 15] on div "DreVision" at bounding box center [702, 14] width 142 height 28
click at [651, 41] on link "Galeria" at bounding box center [636, 35] width 30 height 12
click at [131, 98] on span "Trocar imagem" at bounding box center [162, 93] width 62 height 10
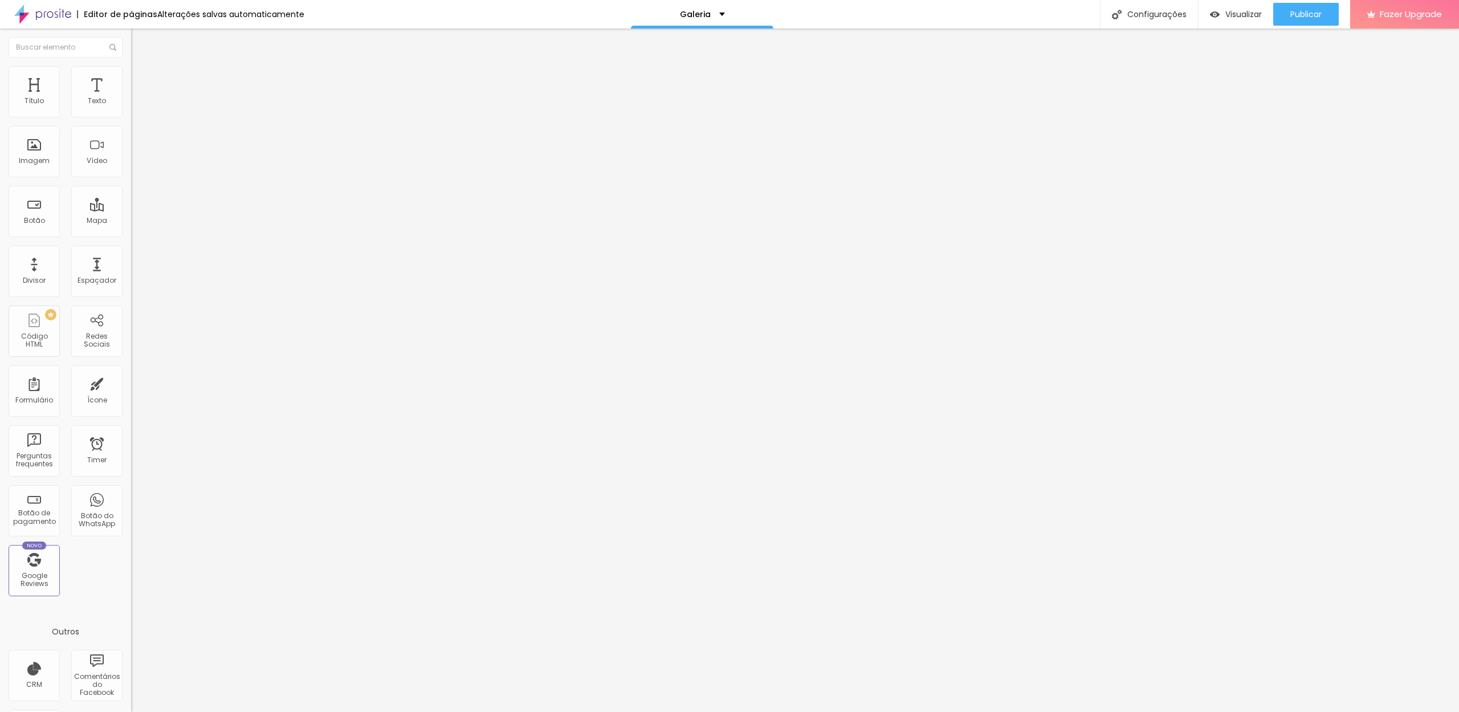
click at [131, 98] on span "Trocar imagem" at bounding box center [162, 93] width 62 height 10
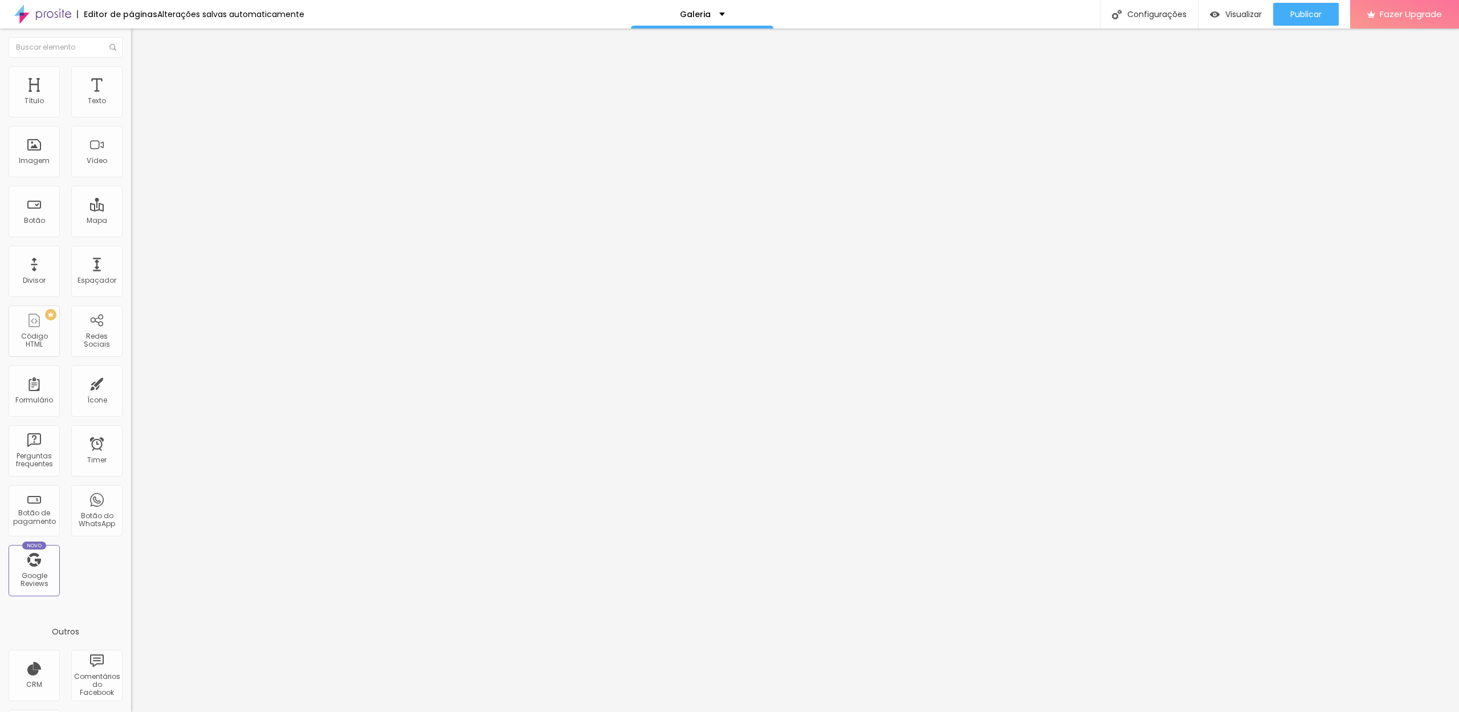
click at [1322, 17] on button "Publicar" at bounding box center [1306, 14] width 66 height 23
